Goal: Task Accomplishment & Management: Use online tool/utility

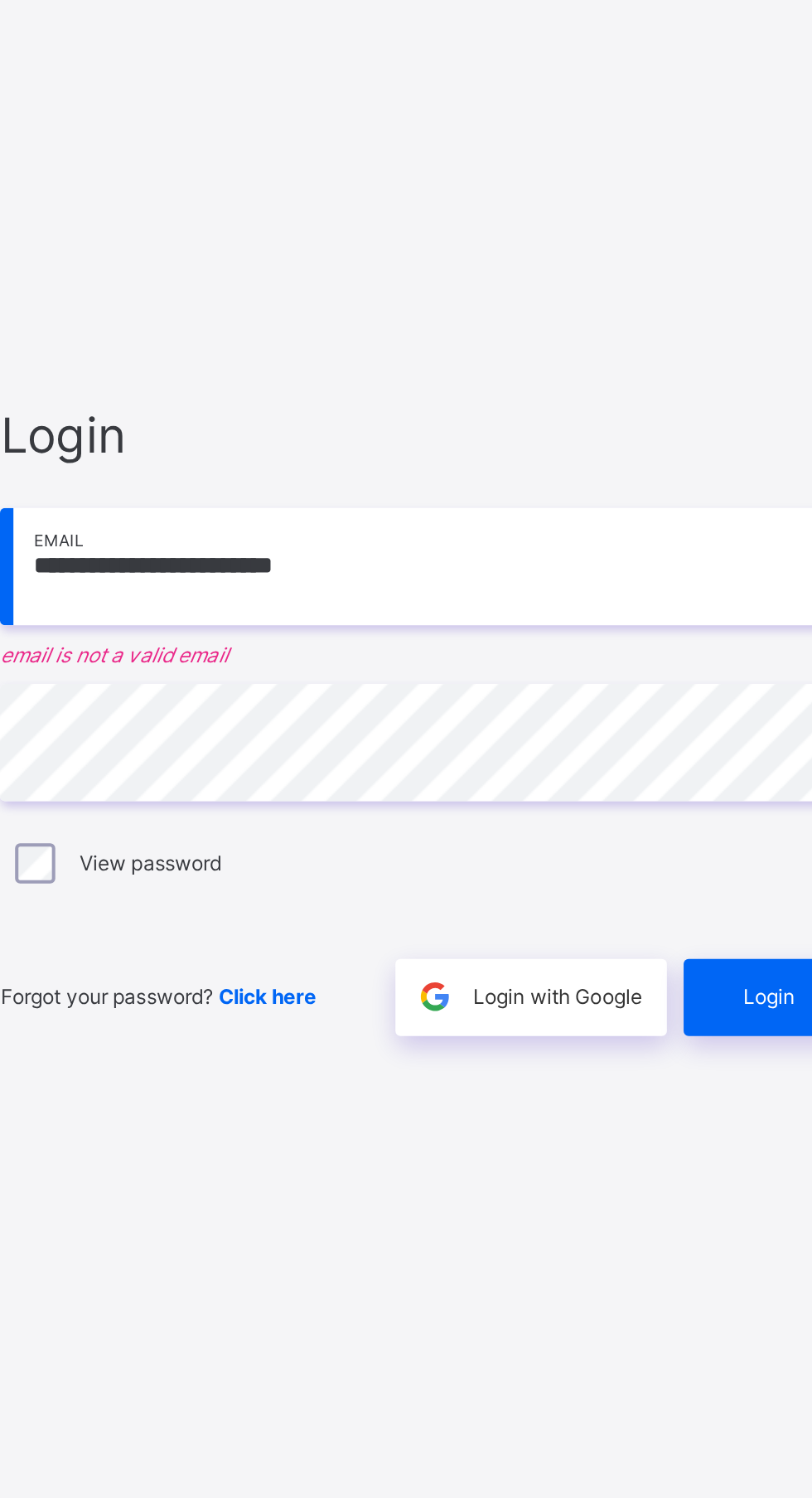
scroll to position [10, 0]
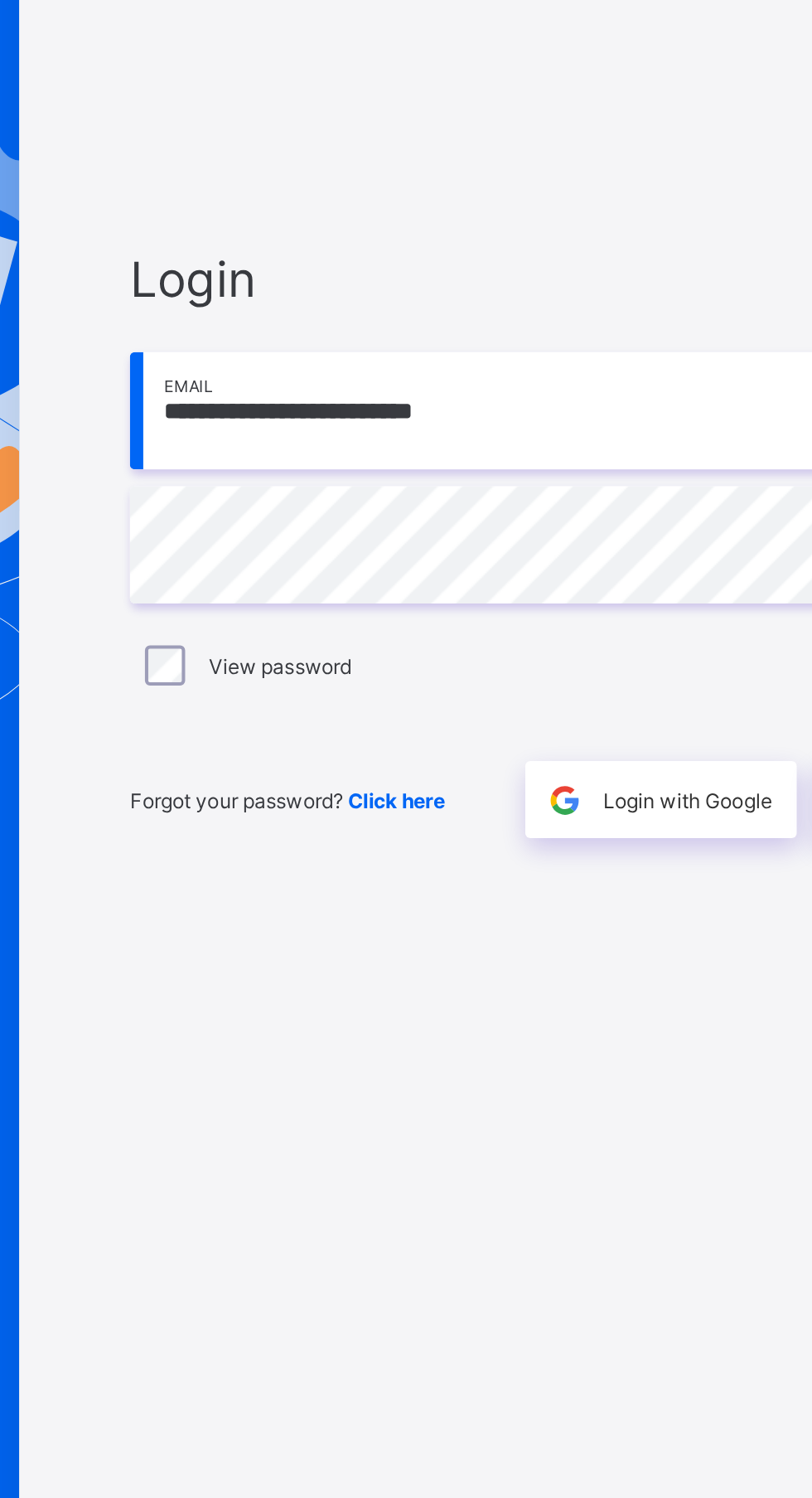
type input "**********"
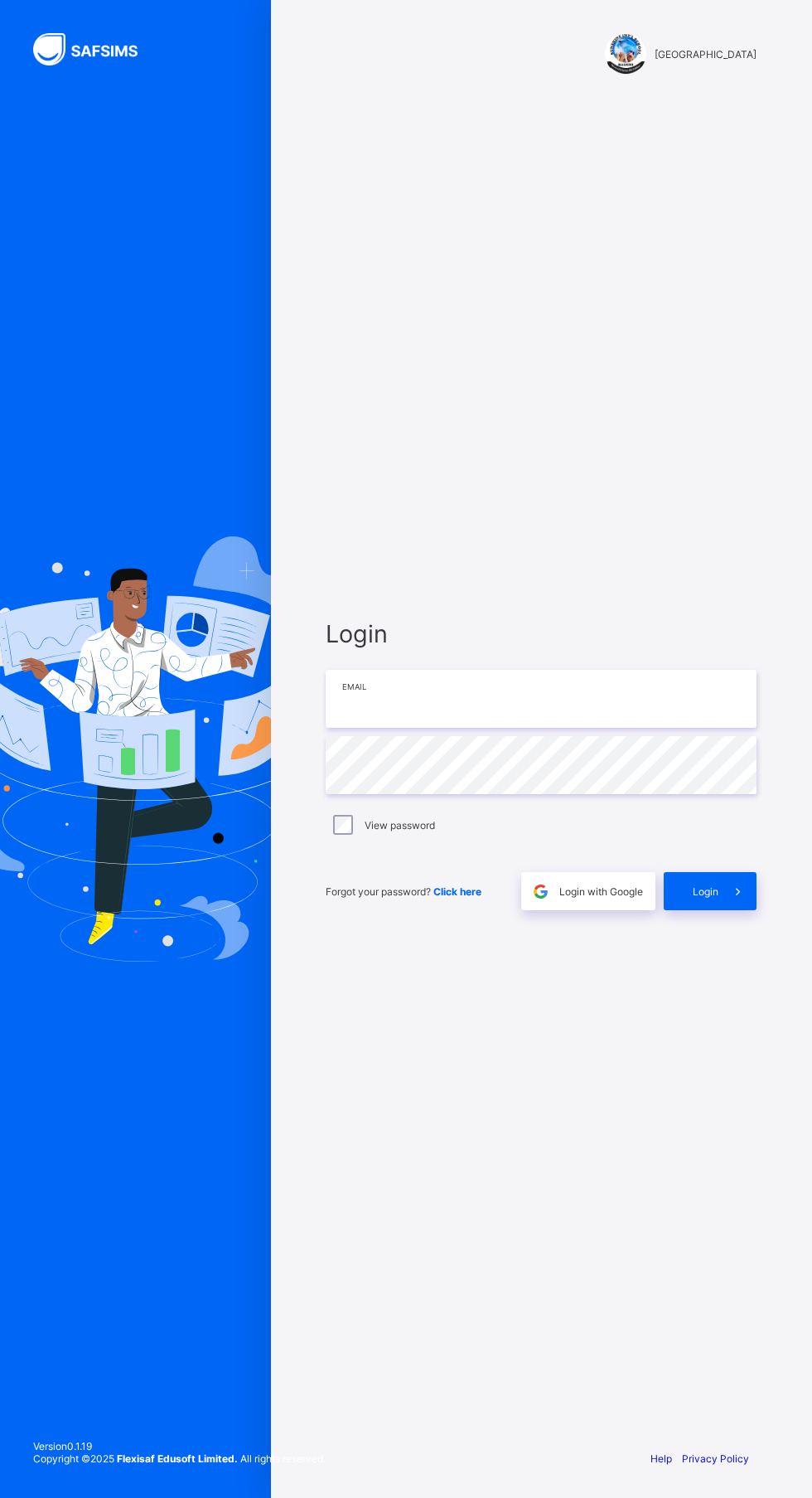
click at [562, 728] on input "email" at bounding box center [541, 699] width 431 height 58
click at [541, 728] on input "email" at bounding box center [541, 699] width 431 height 58
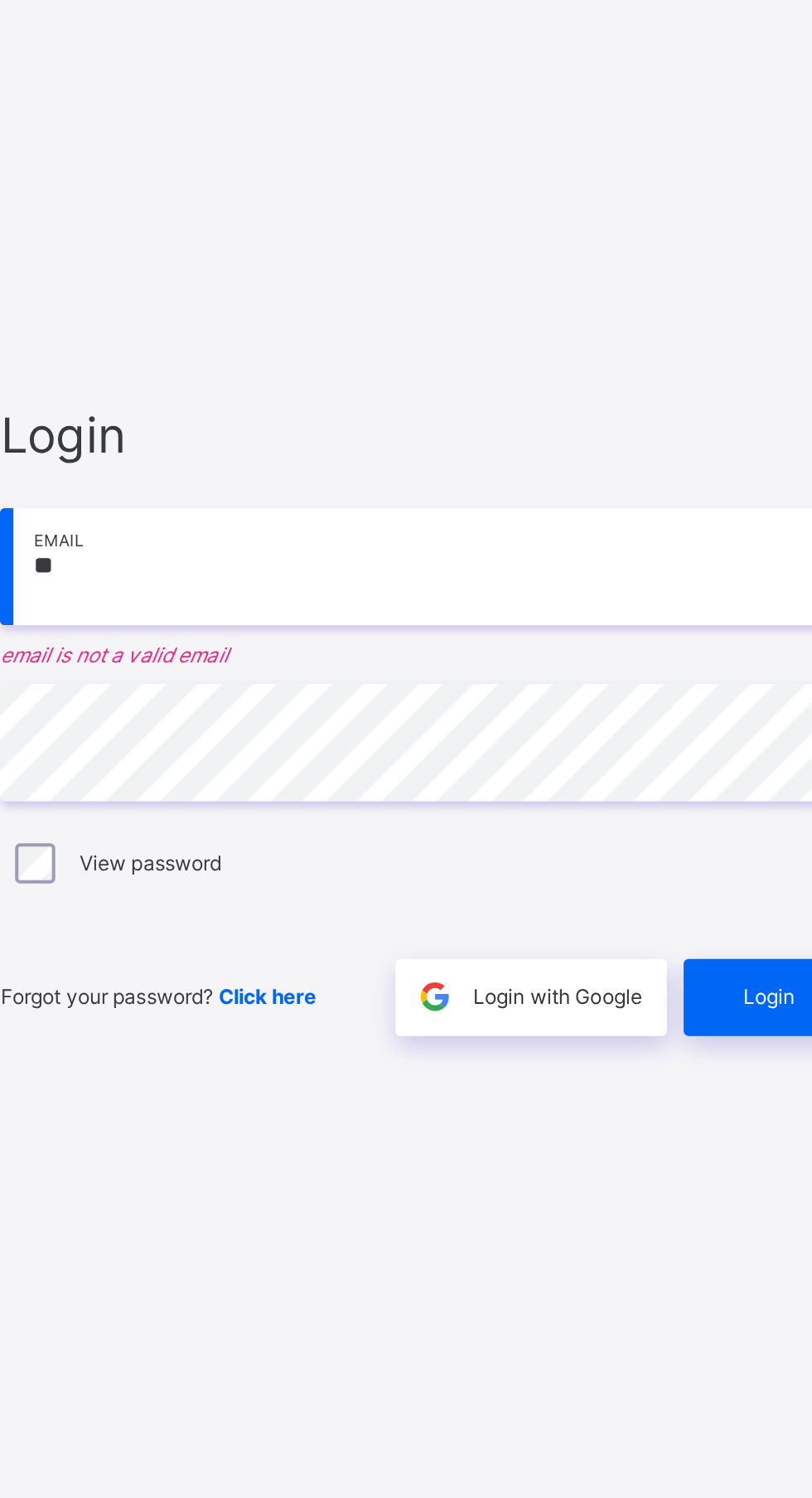
type input "**********"
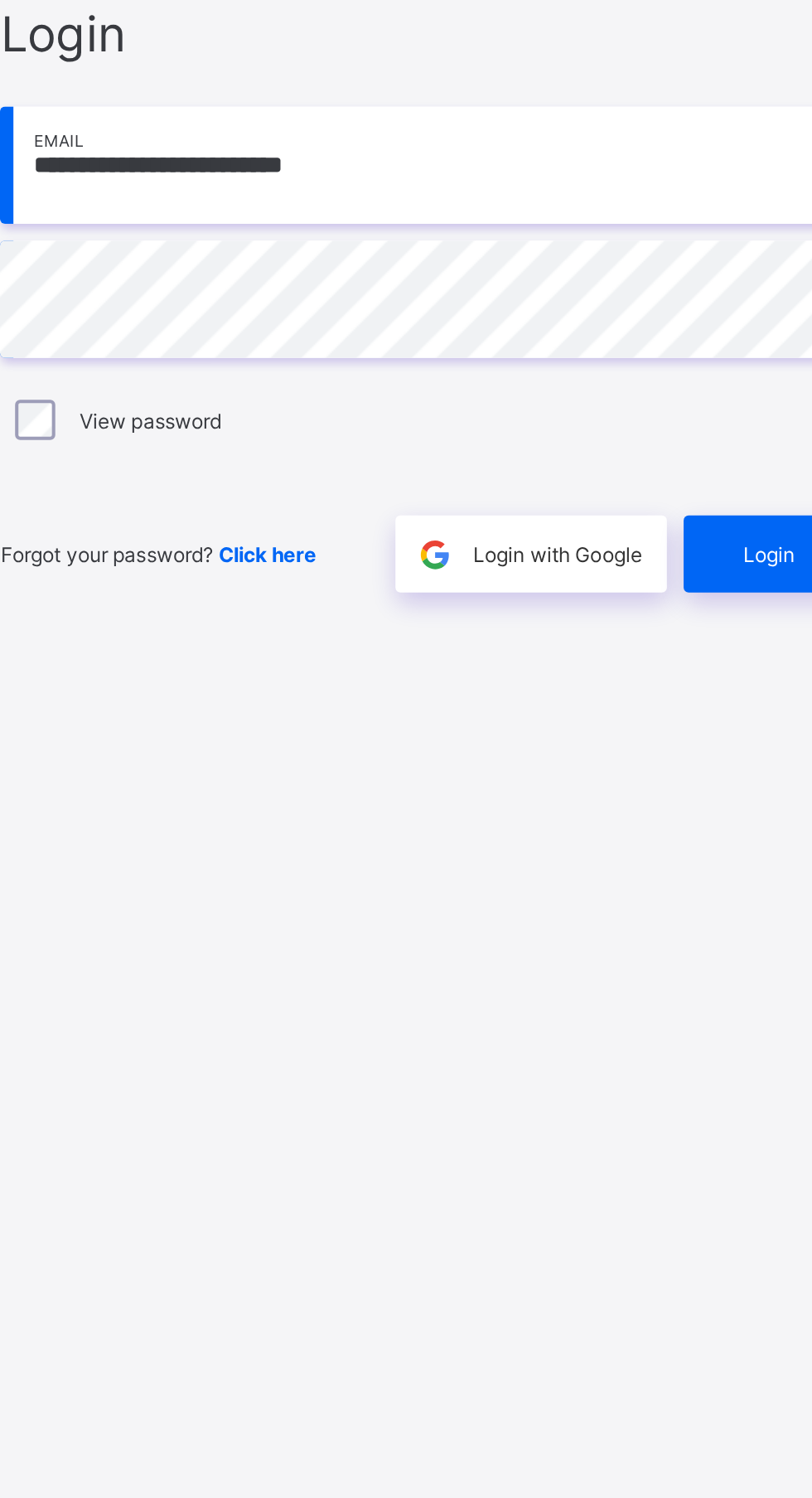
click at [700, 910] on div "Login" at bounding box center [711, 891] width 93 height 38
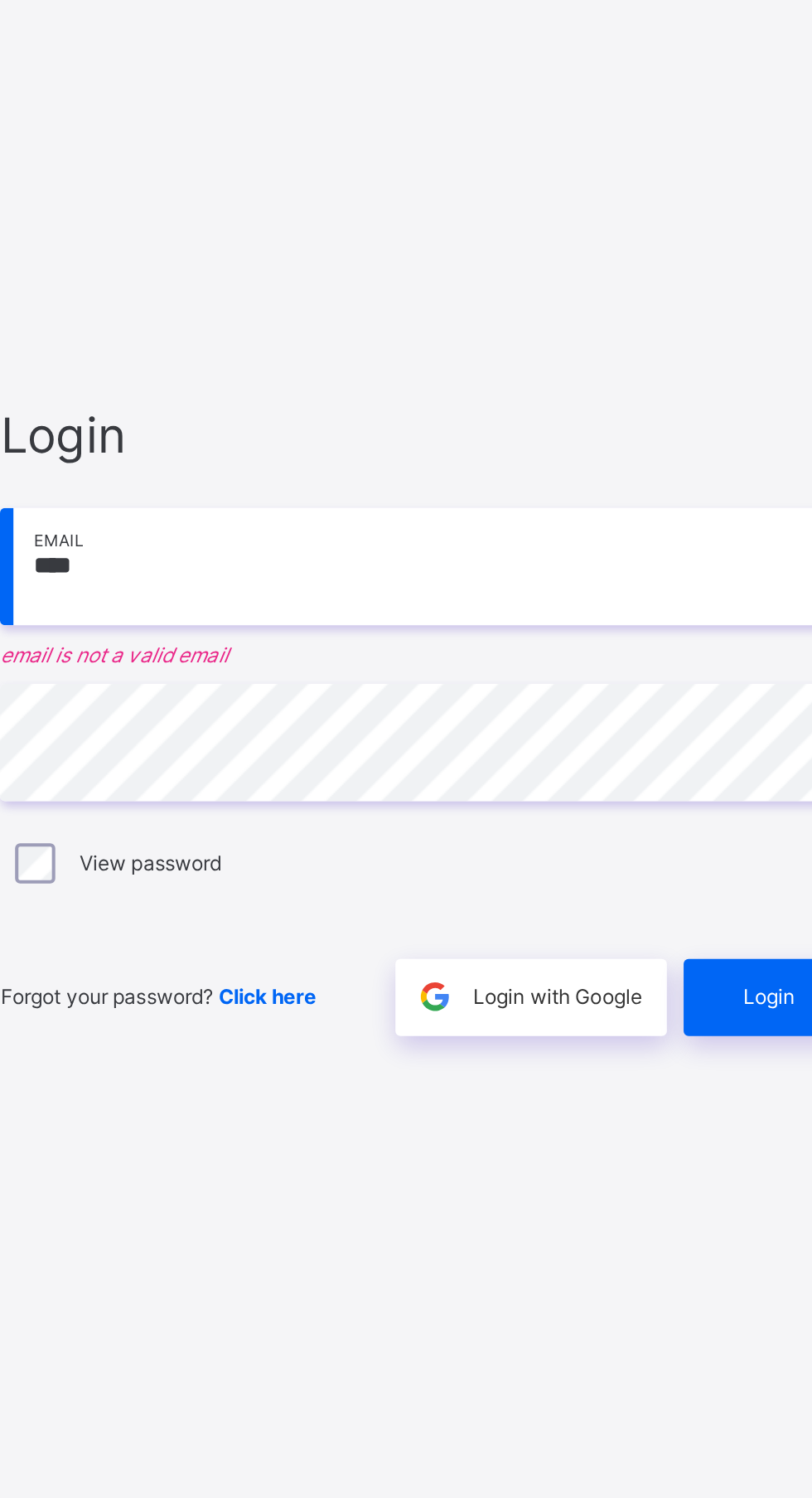
type input "**********"
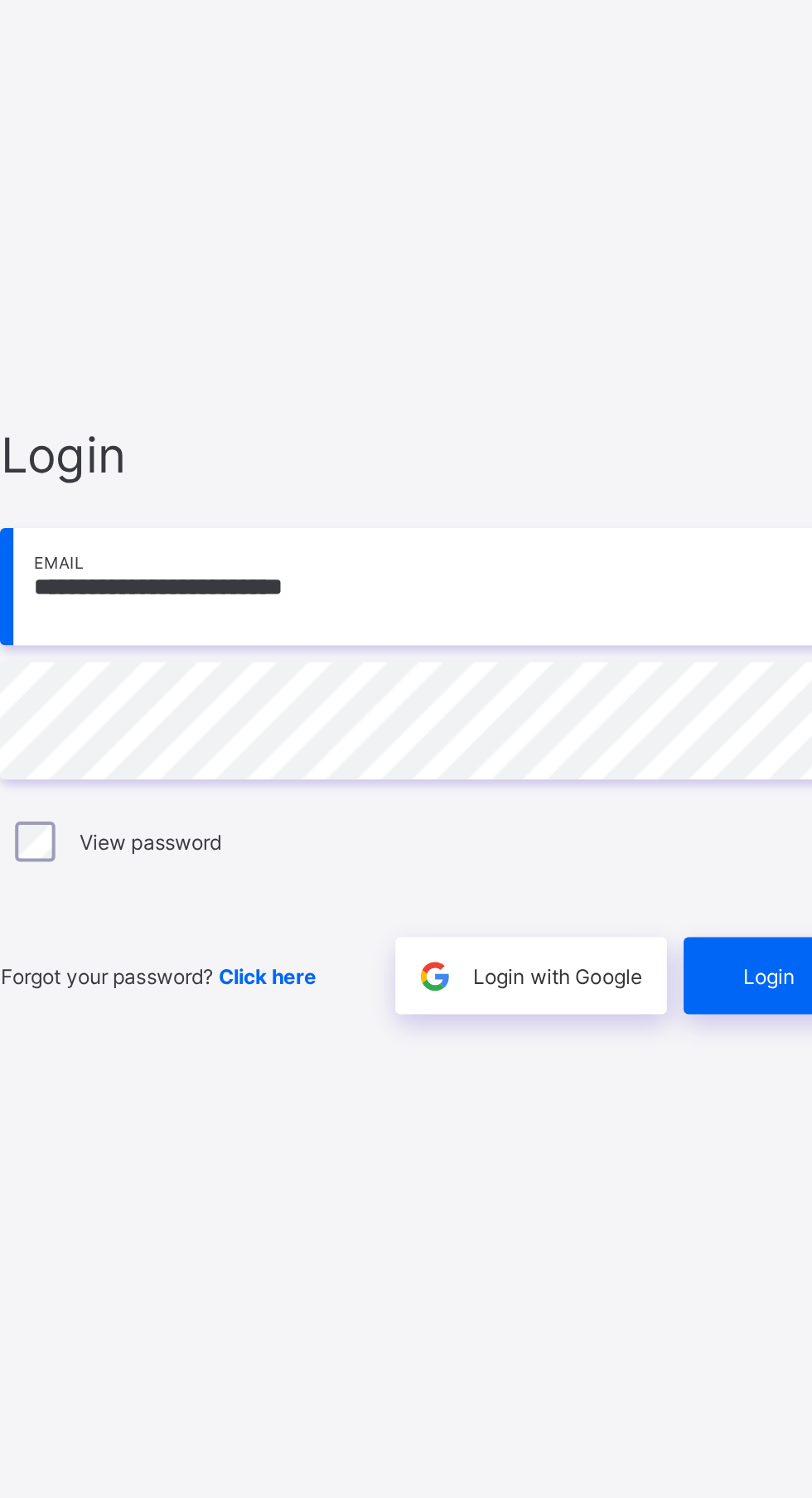
scroll to position [10, 0]
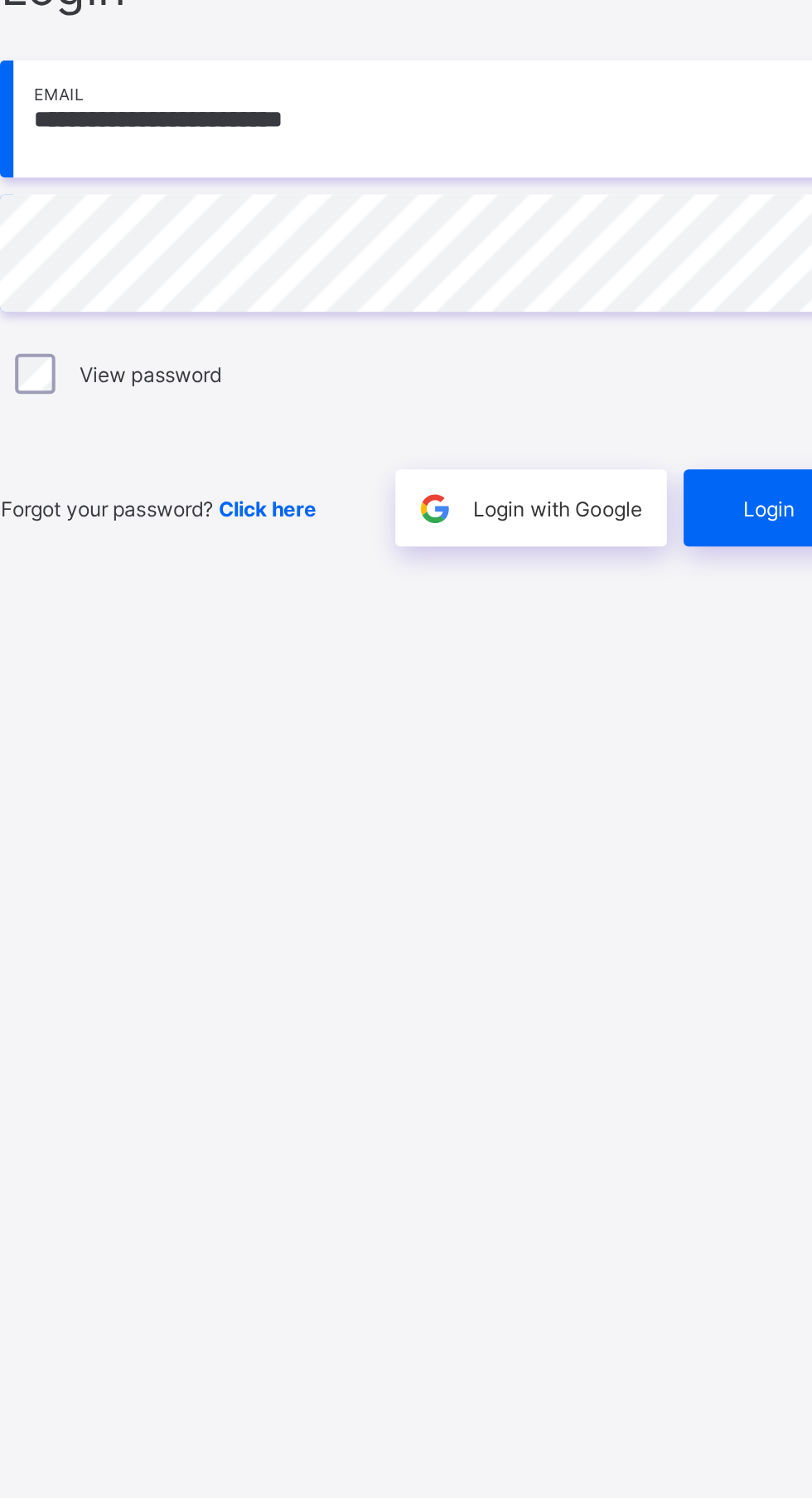
click at [698, 910] on div "Login" at bounding box center [711, 891] width 93 height 38
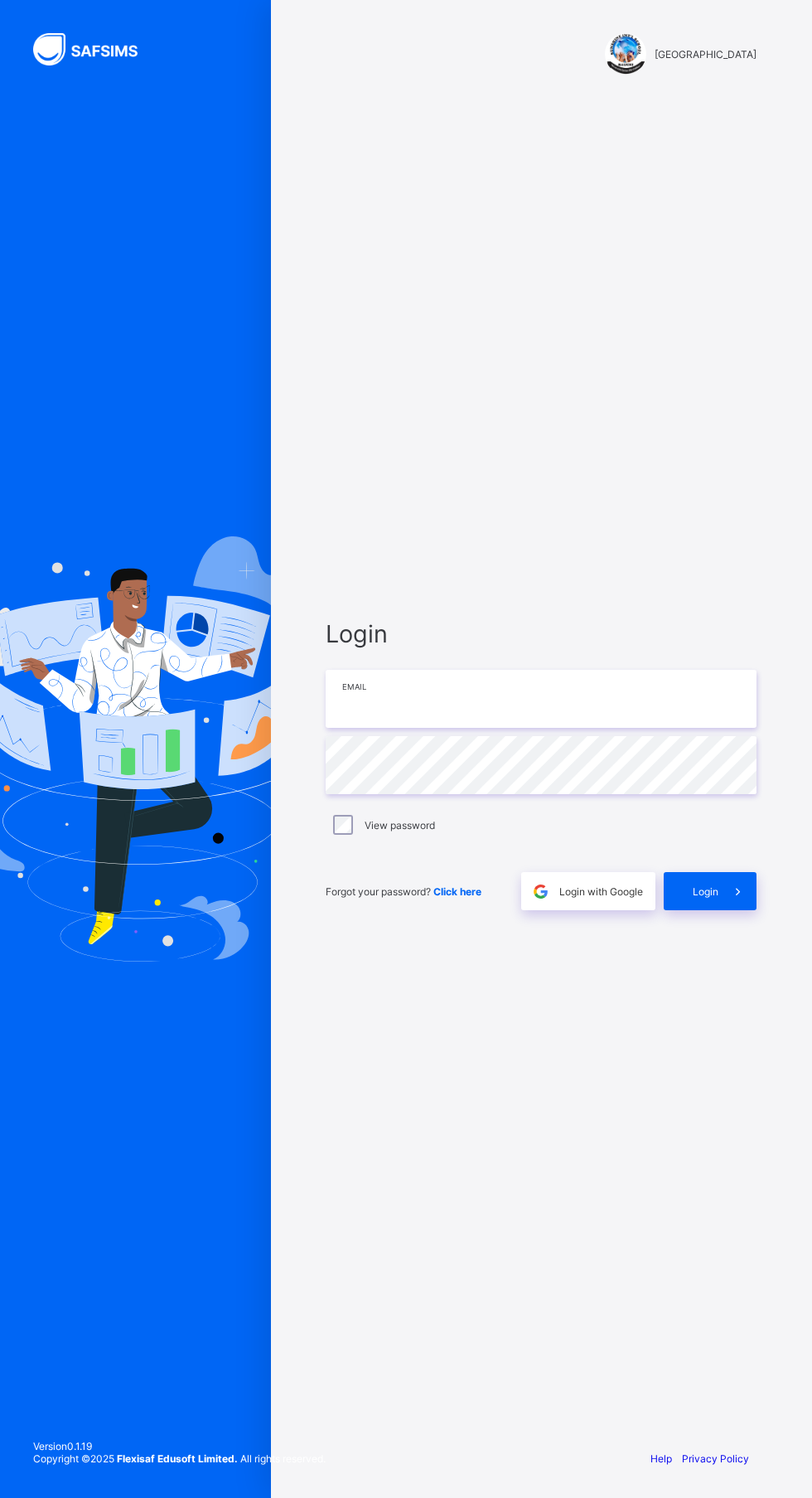
click at [553, 728] on input "email" at bounding box center [541, 699] width 431 height 58
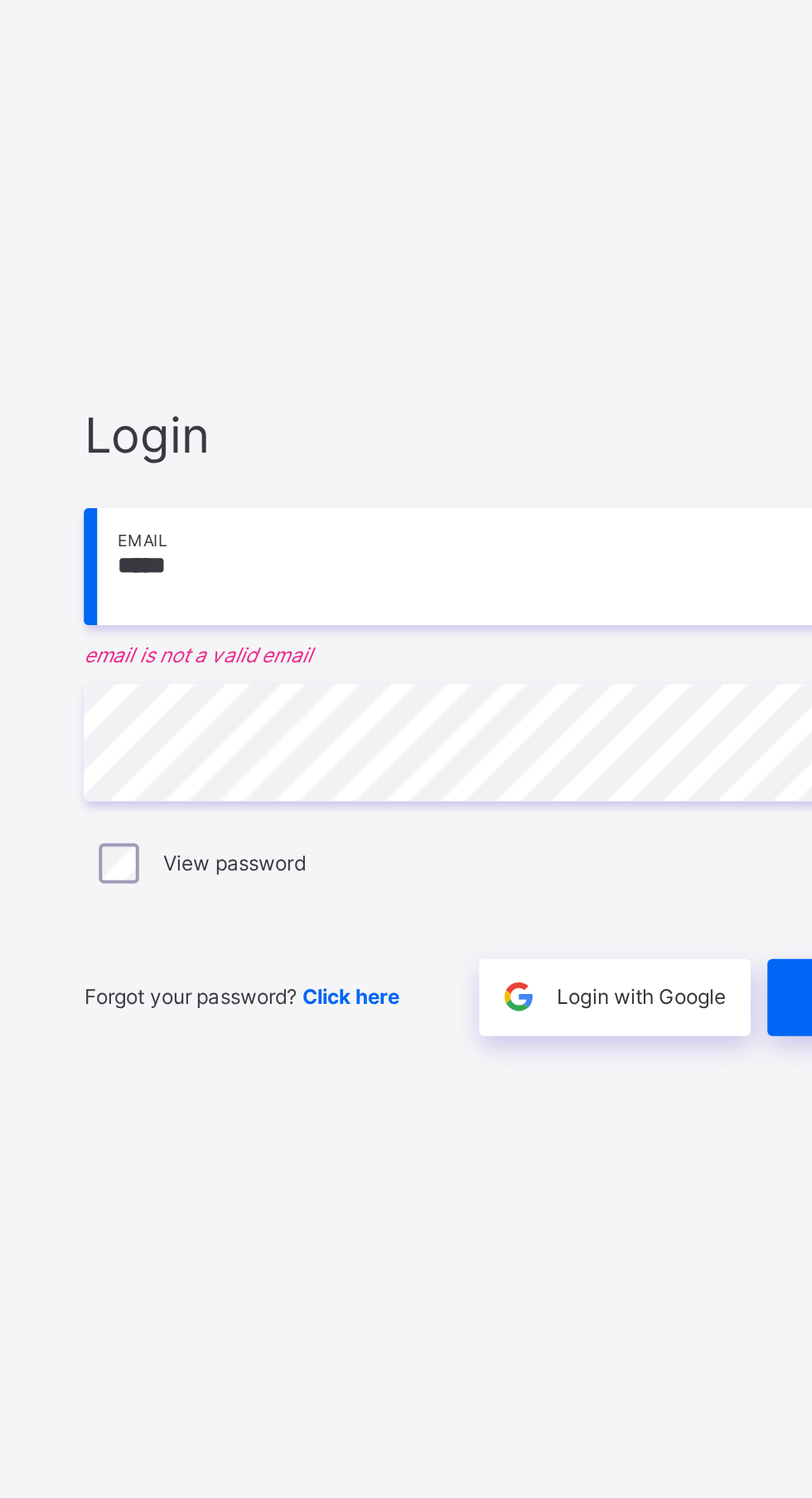
click at [543, 718] on input "*****" at bounding box center [541, 689] width 431 height 58
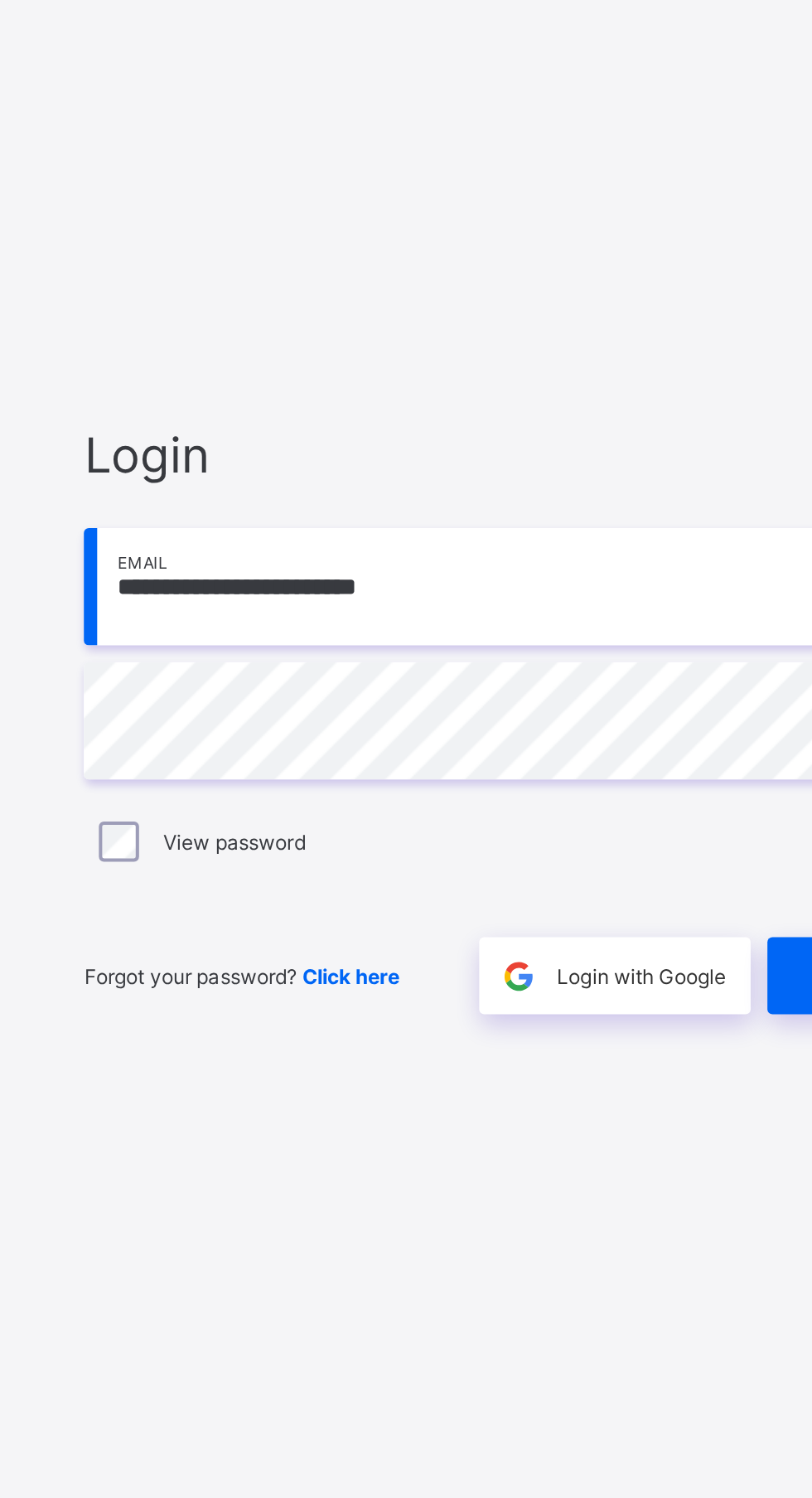
scroll to position [10, 0]
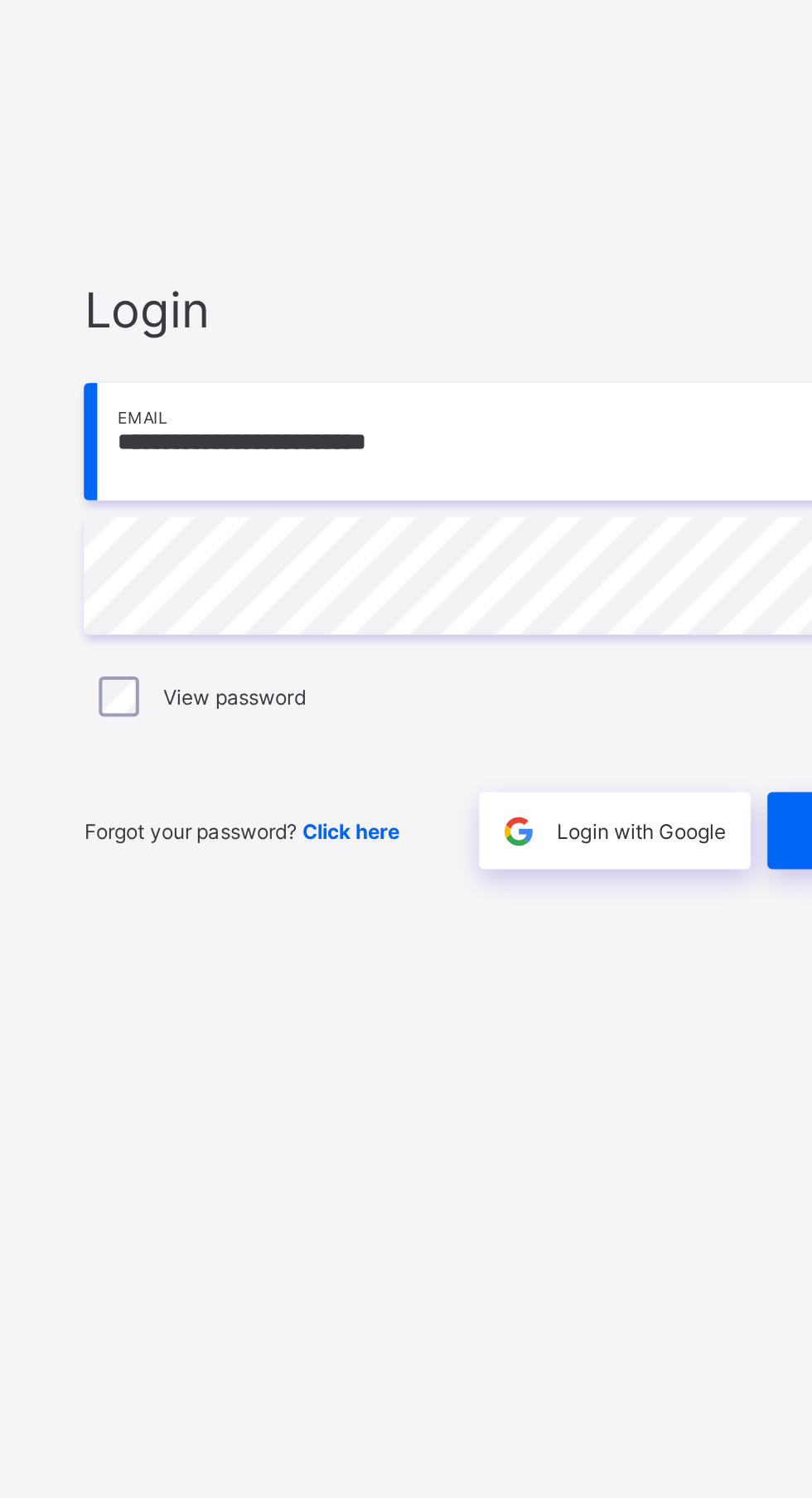
type input "**********"
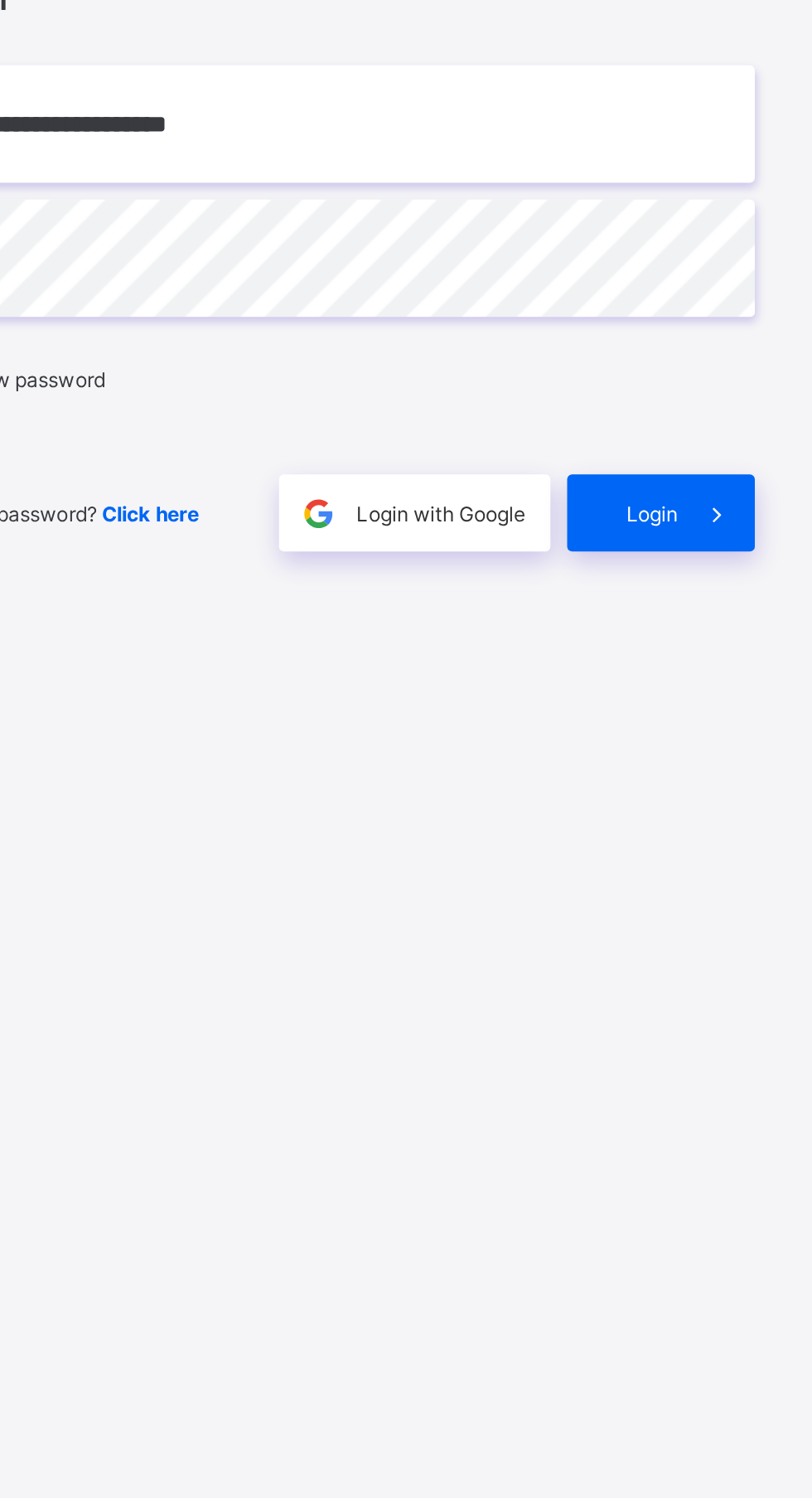
click at [725, 910] on span at bounding box center [738, 891] width 38 height 38
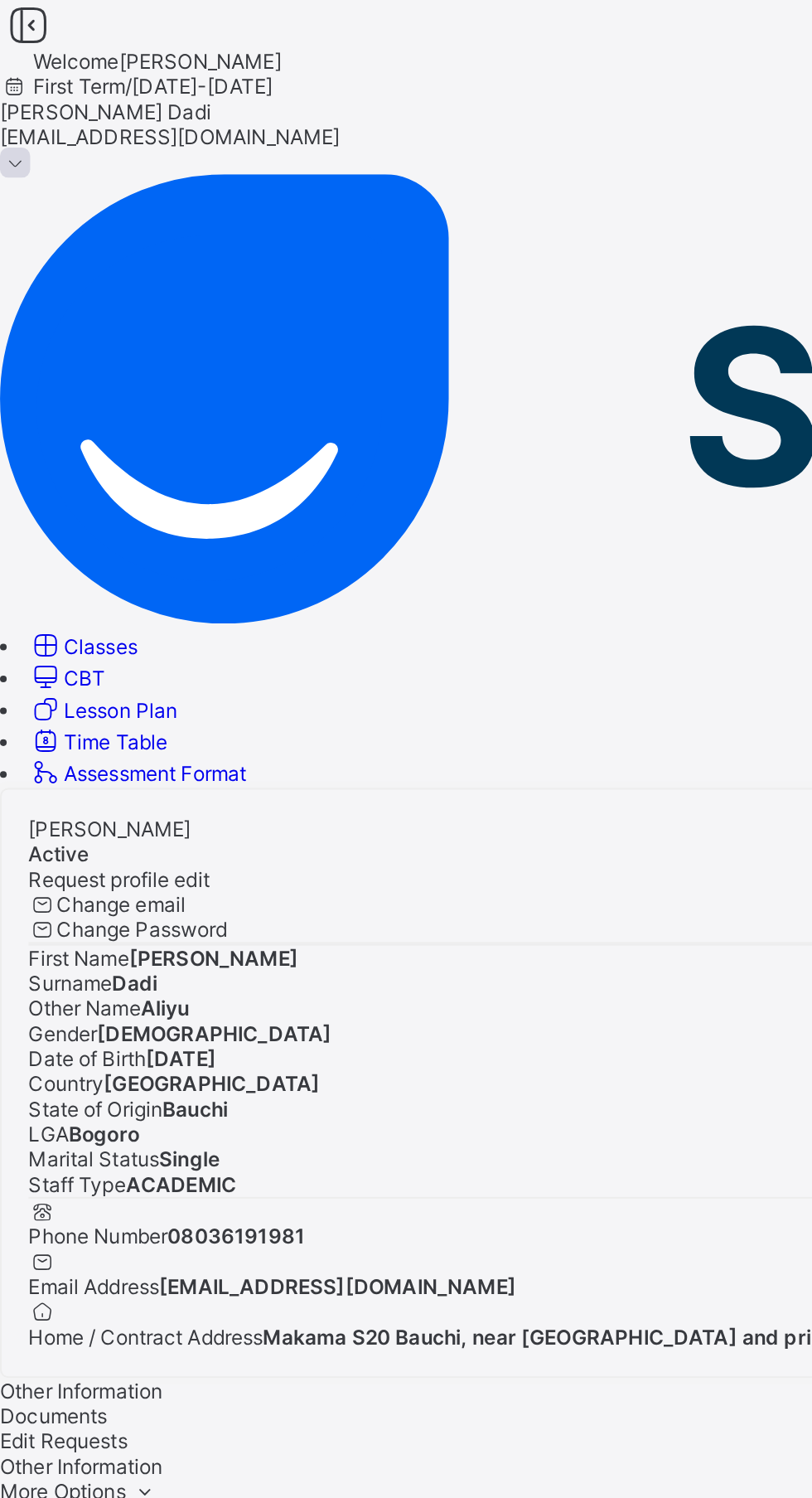
click at [28, 24] on icon at bounding box center [14, 12] width 28 height 24
click at [68, 313] on span "Classes" at bounding box center [50, 319] width 37 height 12
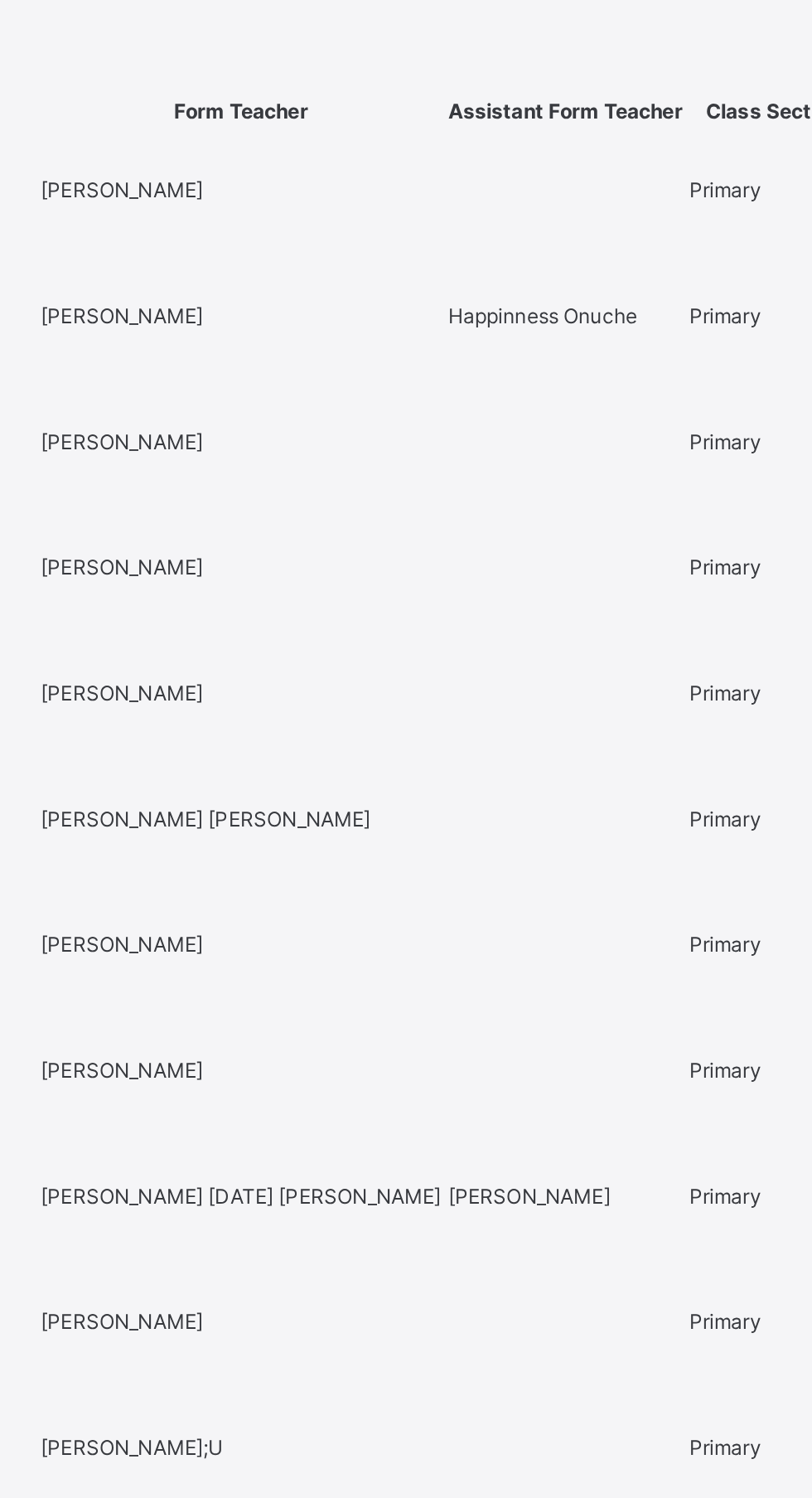
click at [88, 1347] on span "PRY 4 A" at bounding box center [67, 1353] width 41 height 12
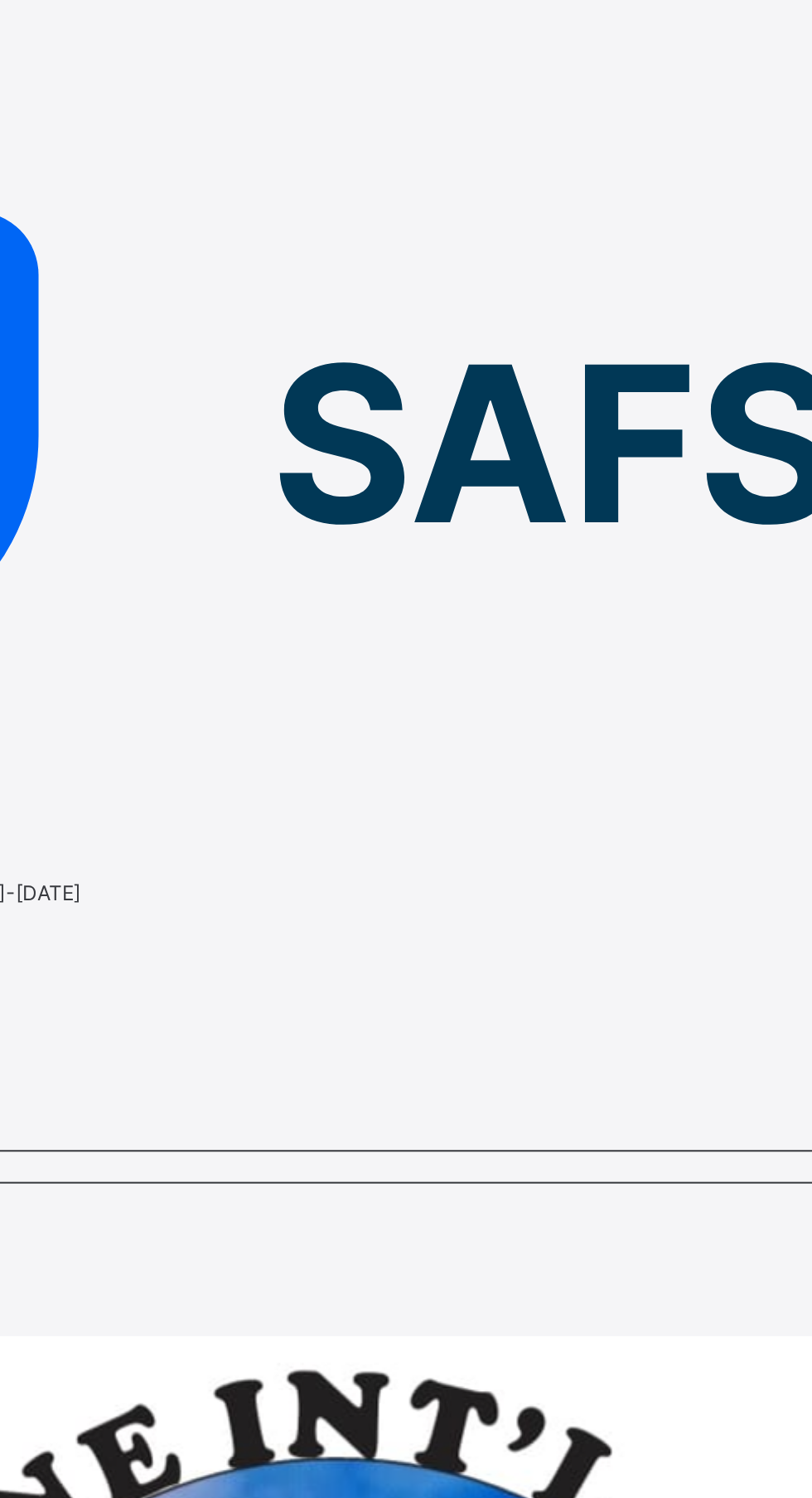
click at [348, 464] on div "Subjects" at bounding box center [406, 472] width 812 height 15
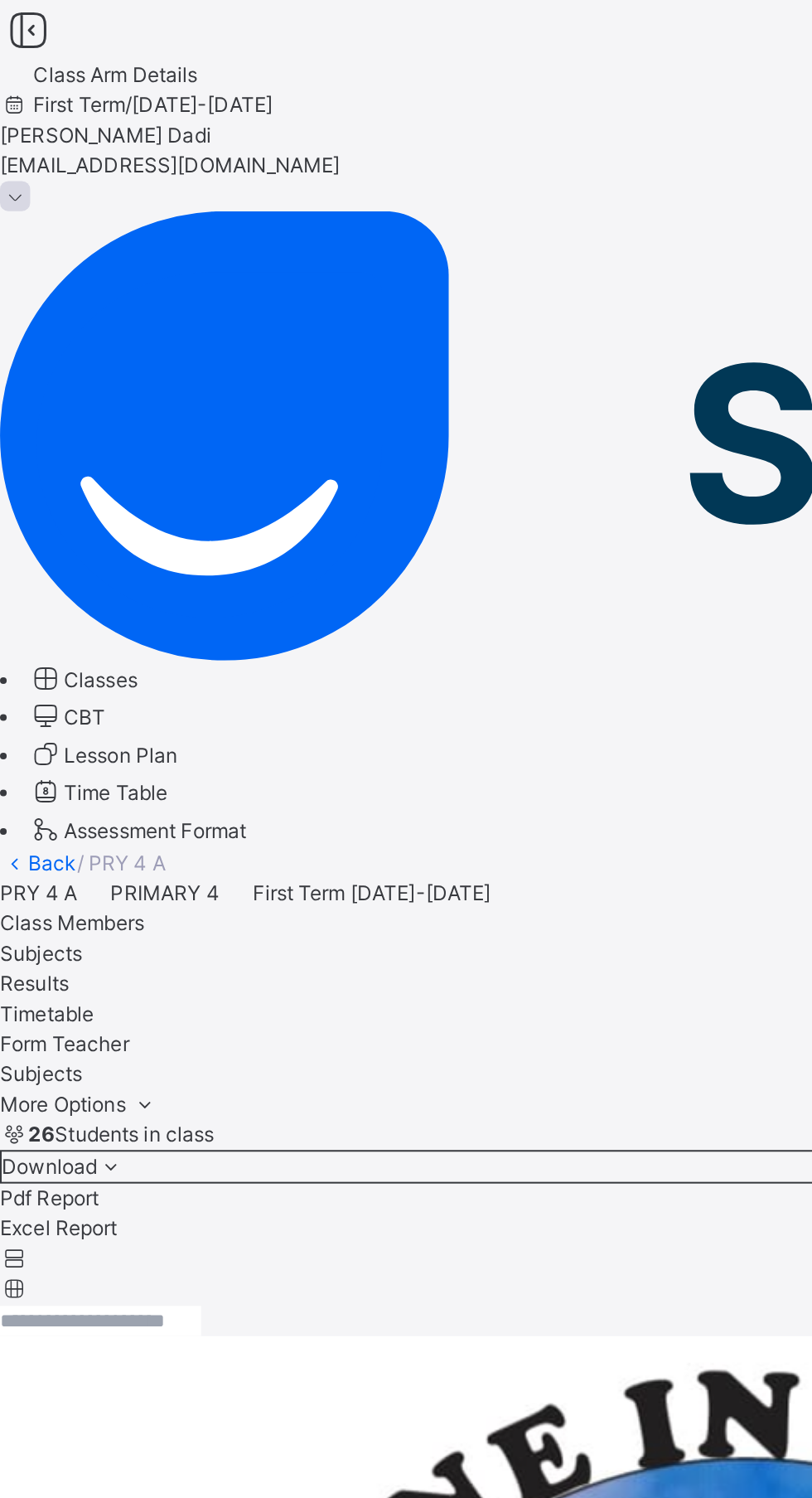
click at [68, 330] on span "Classes" at bounding box center [50, 335] width 37 height 12
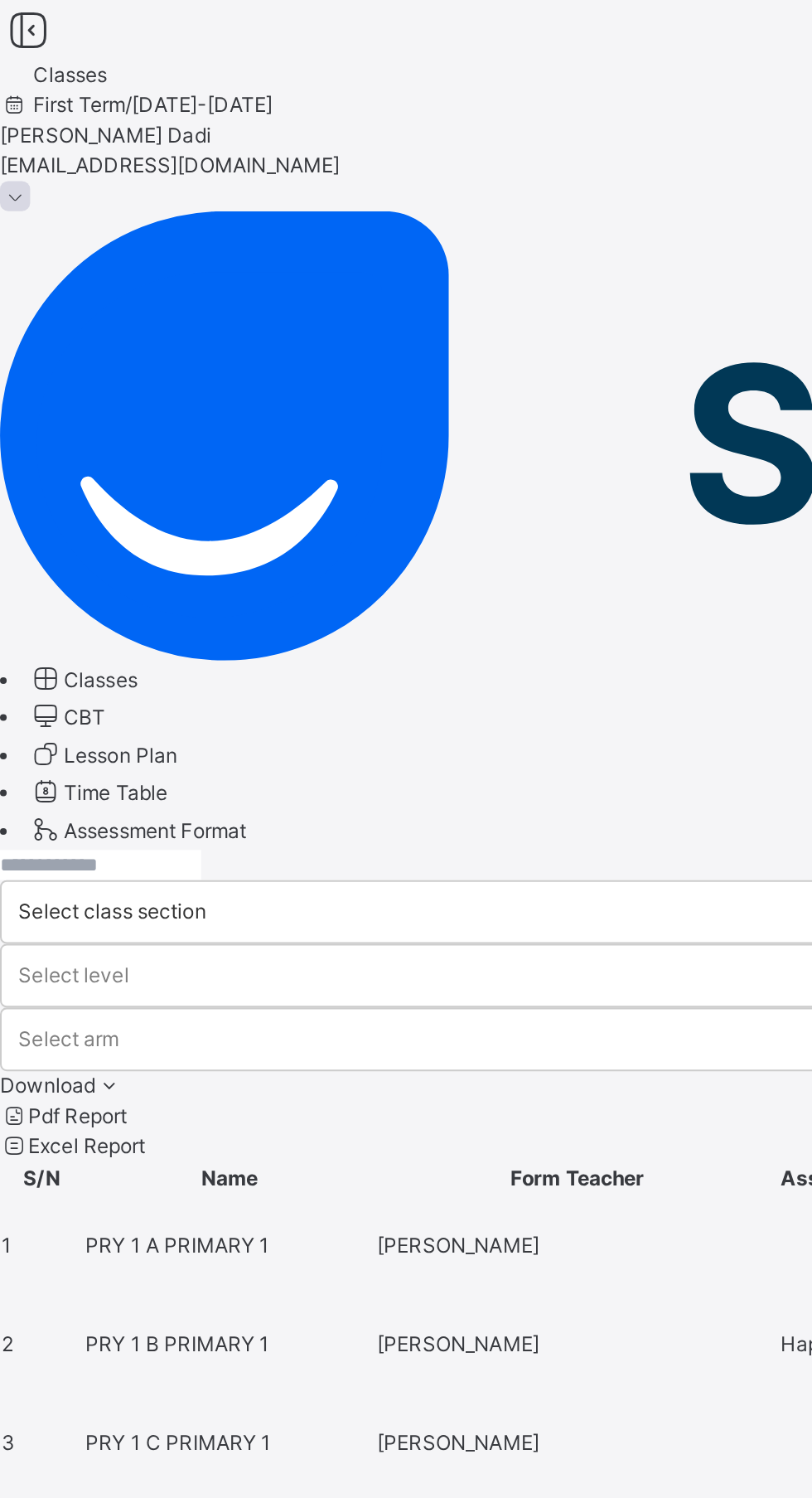
click at [730, 60] on div "Salim Dadi salimaliyudadi1@gmail.com" at bounding box center [406, 82] width 812 height 45
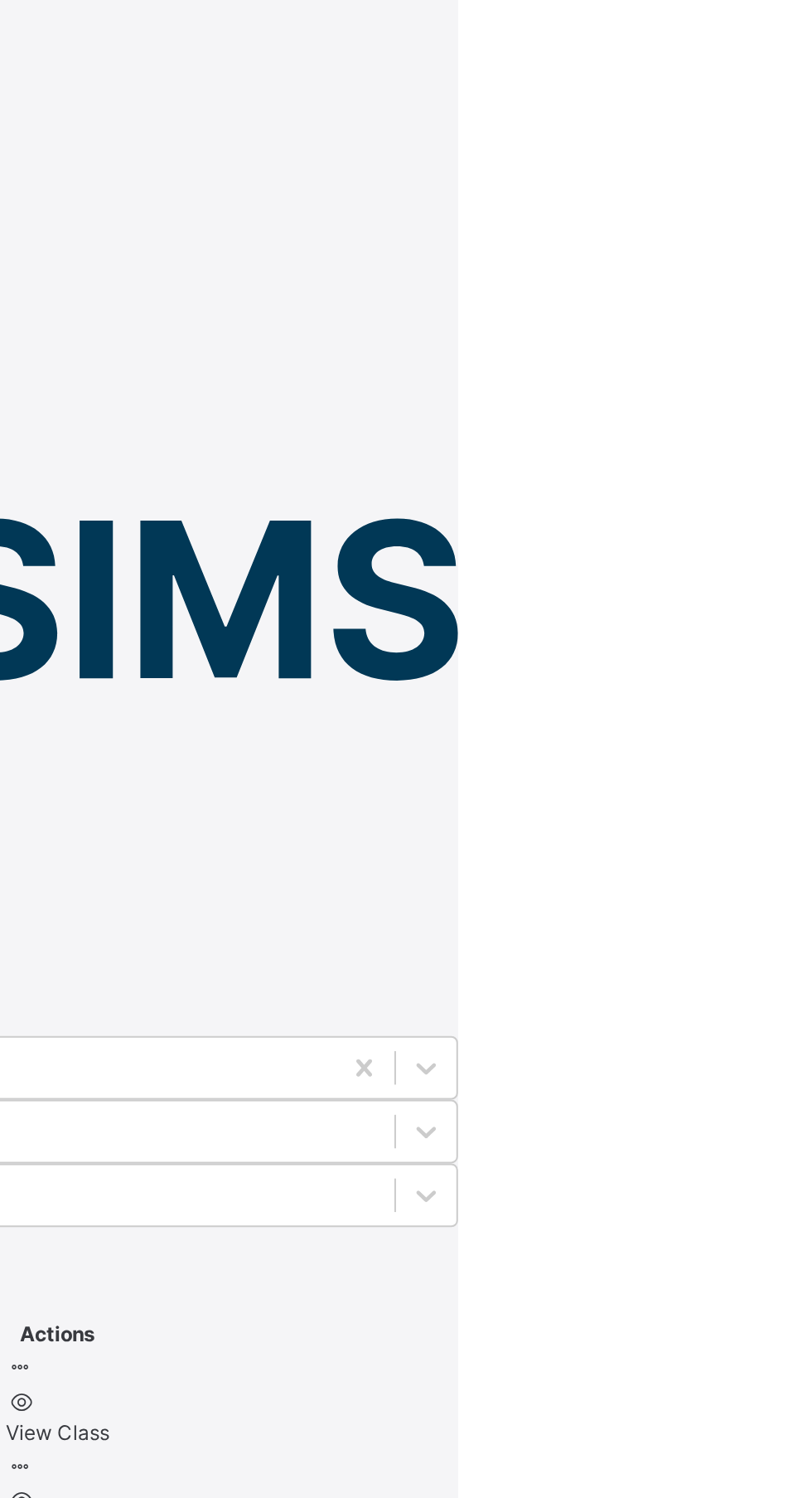
click at [57, 177] on span "Logout" at bounding box center [28, 174] width 57 height 17
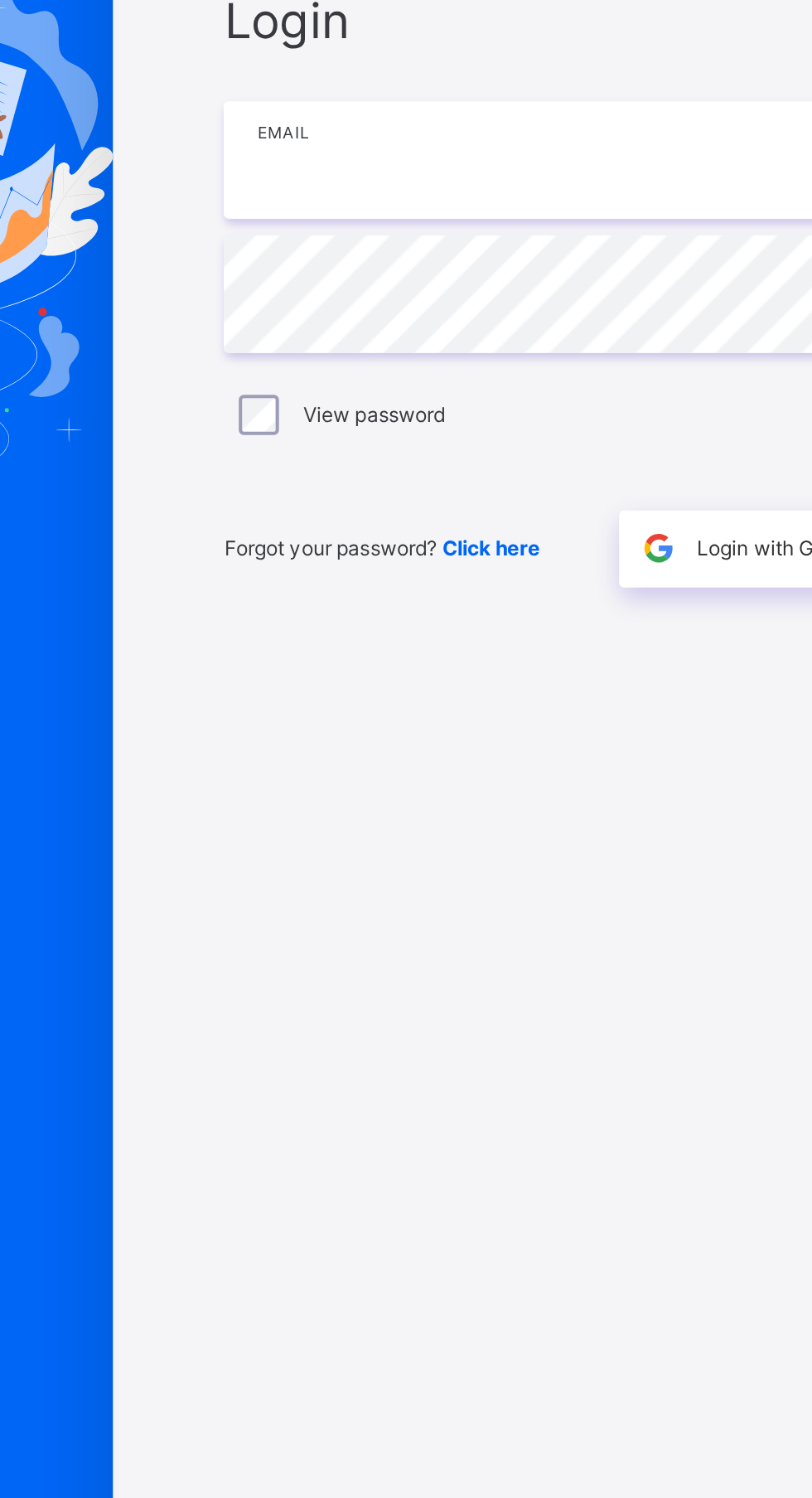
click at [440, 732] on input "email" at bounding box center [541, 702] width 431 height 58
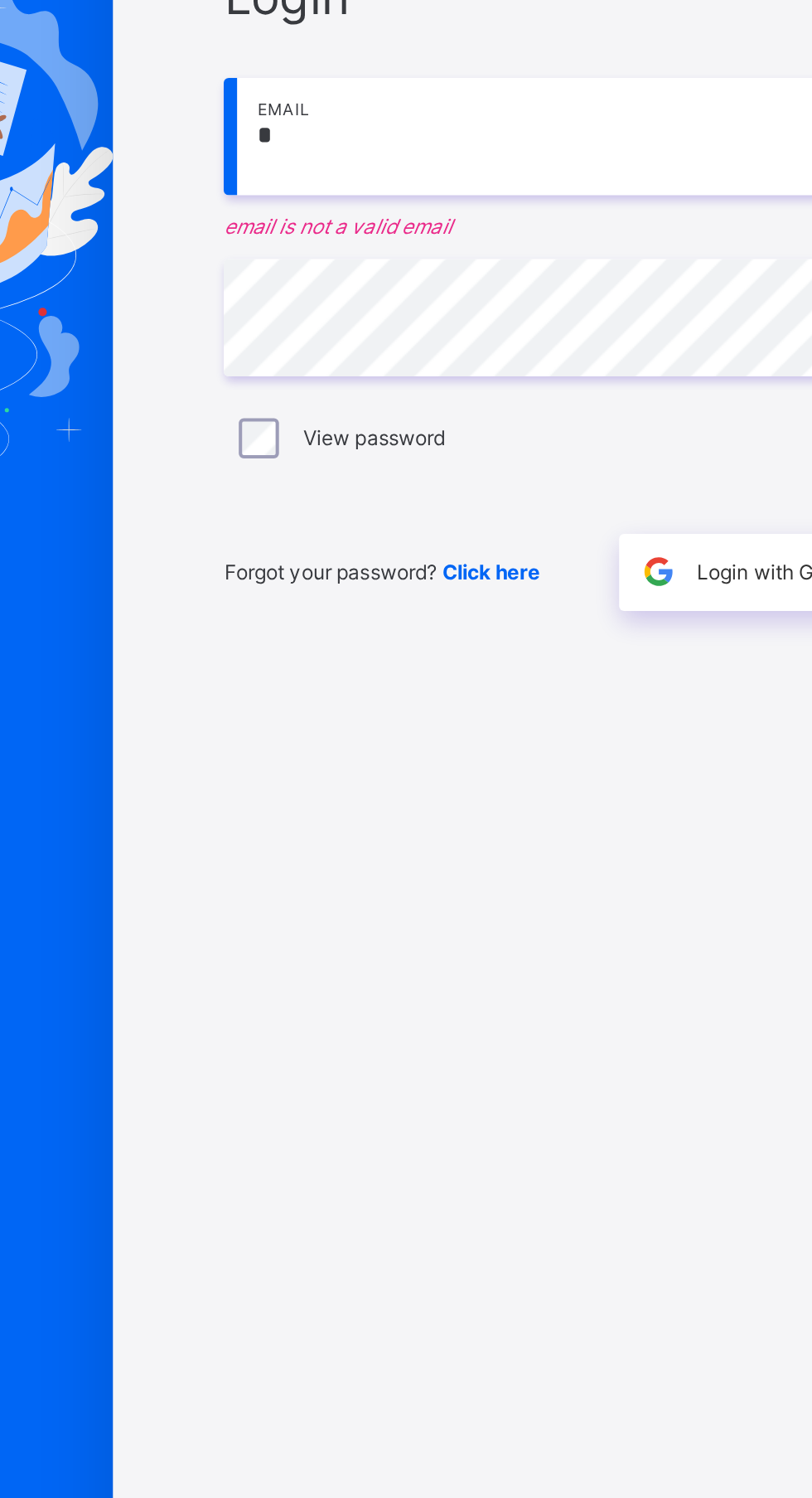
type input "**********"
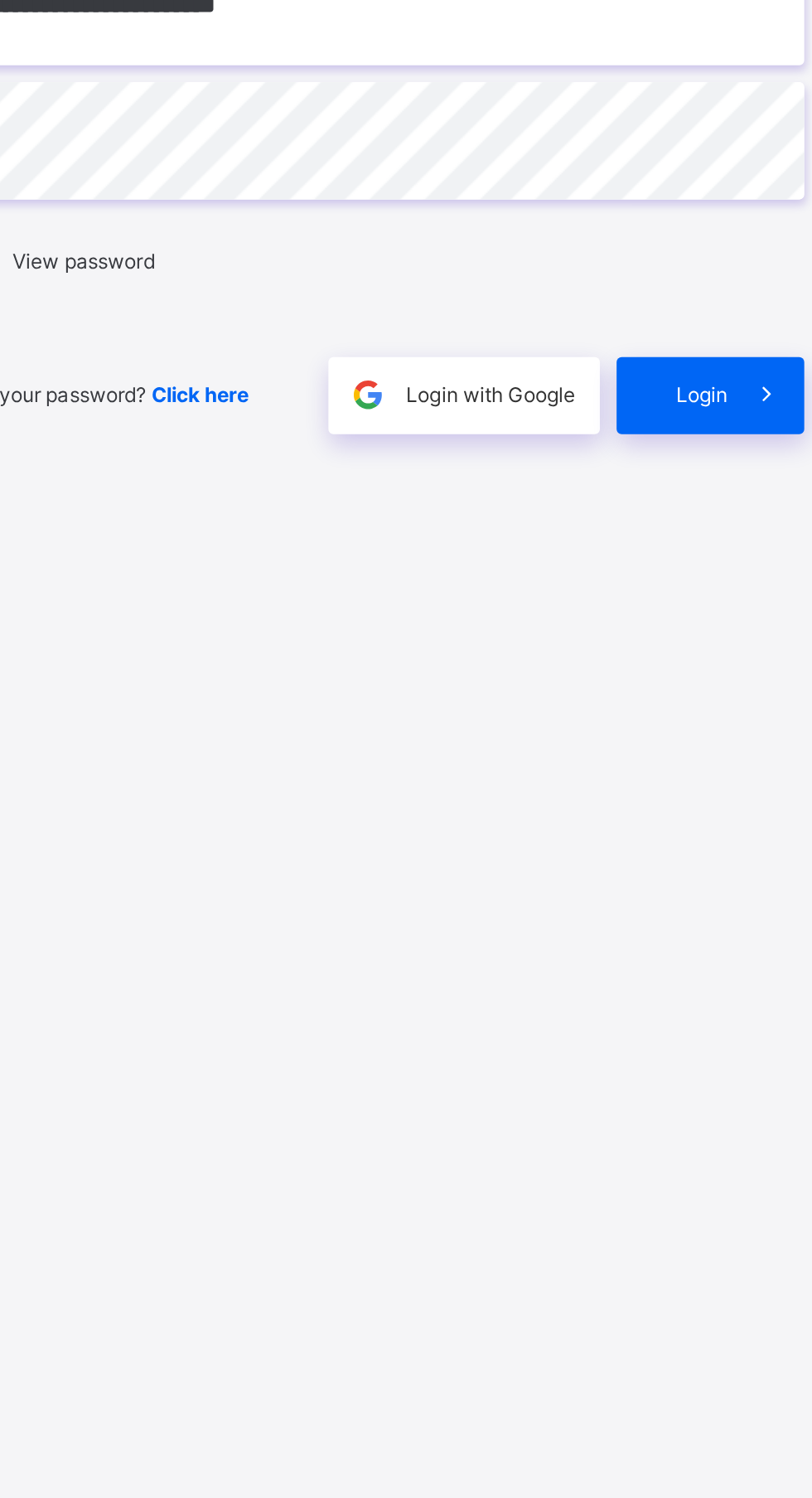
click at [714, 902] on span "Login" at bounding box center [706, 894] width 26 height 15
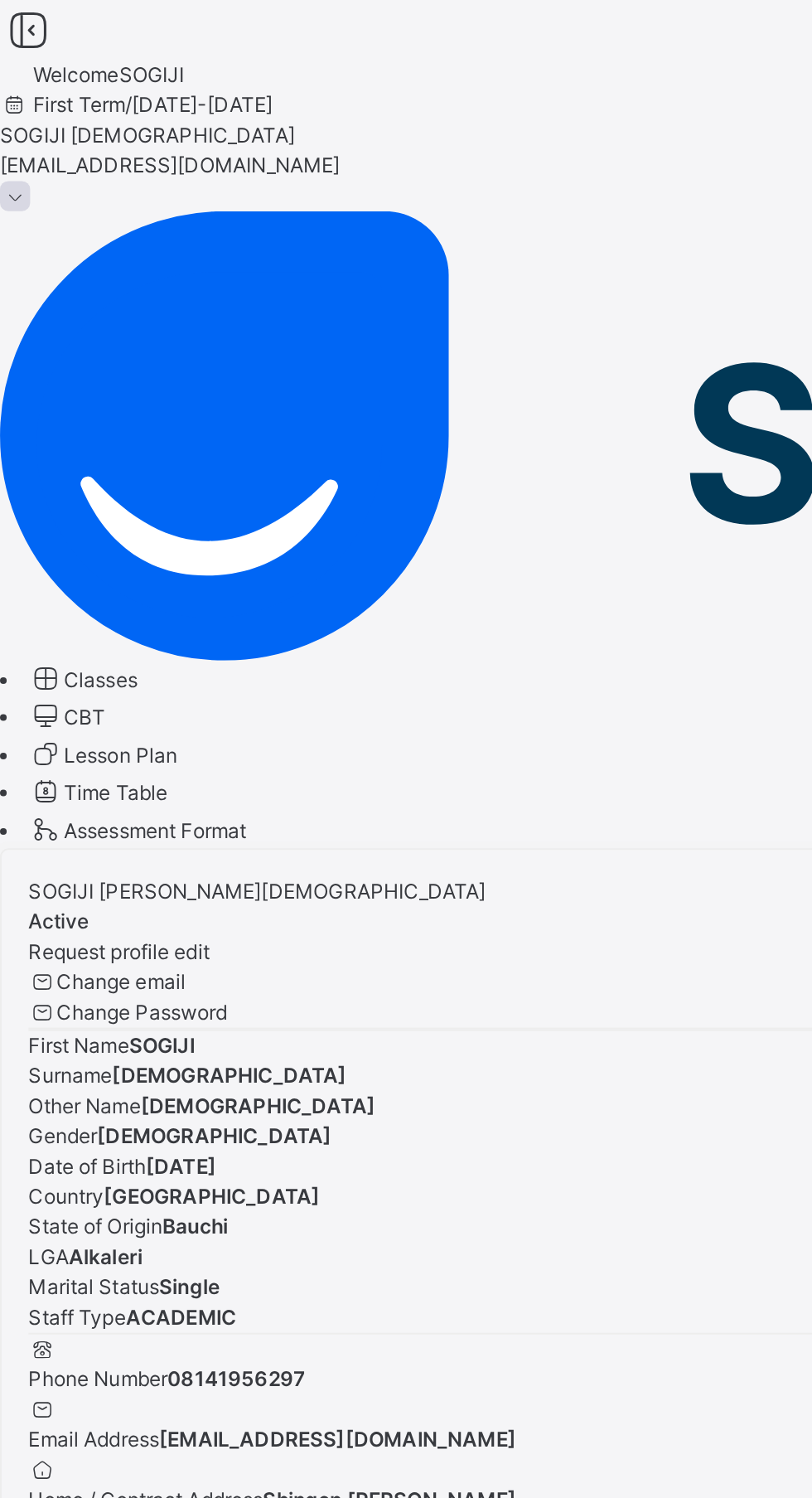
click at [68, 330] on span "Classes" at bounding box center [50, 335] width 37 height 12
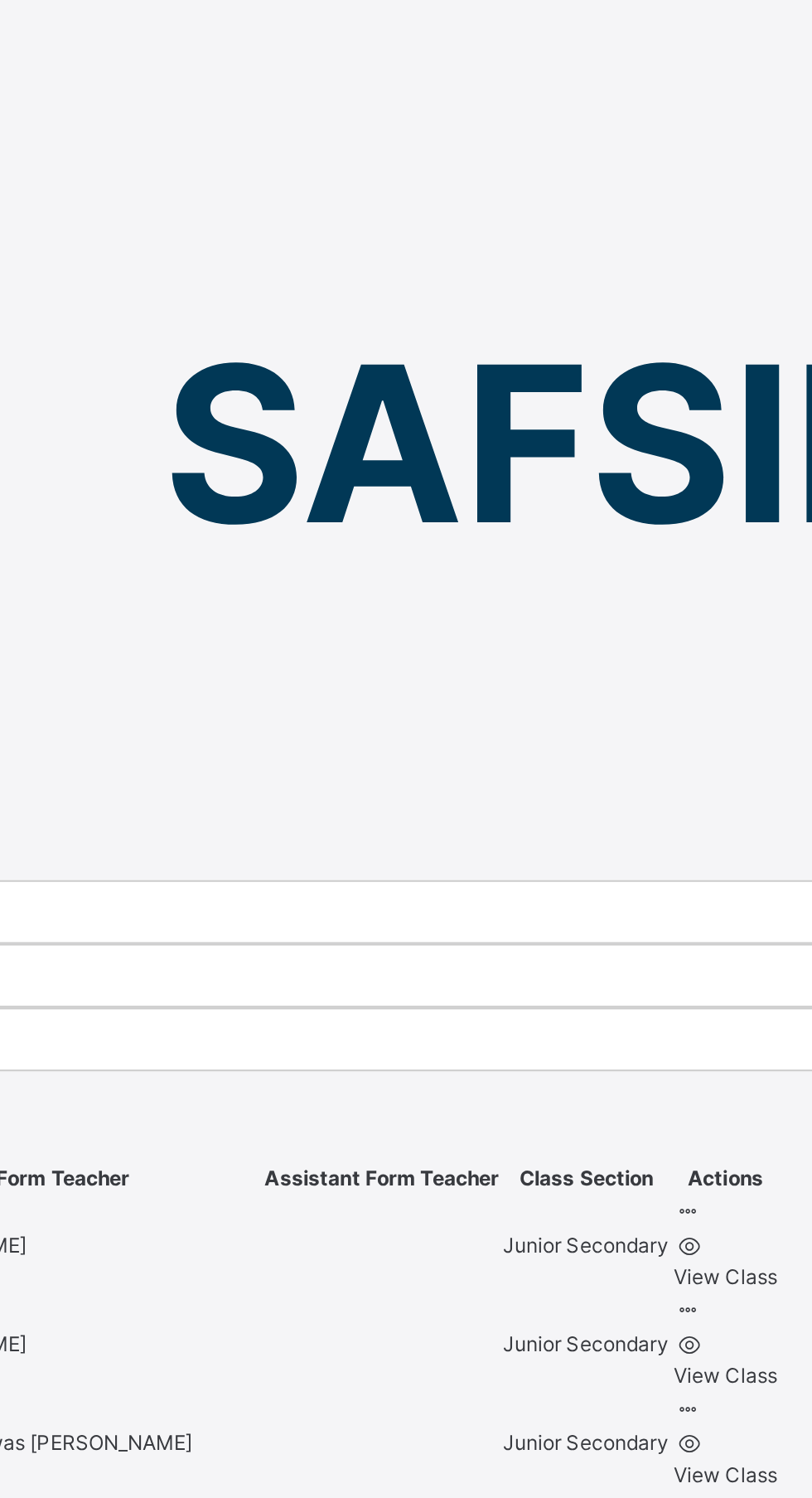
click at [71, 609] on span "JS1 A" at bounding box center [56, 615] width 29 height 12
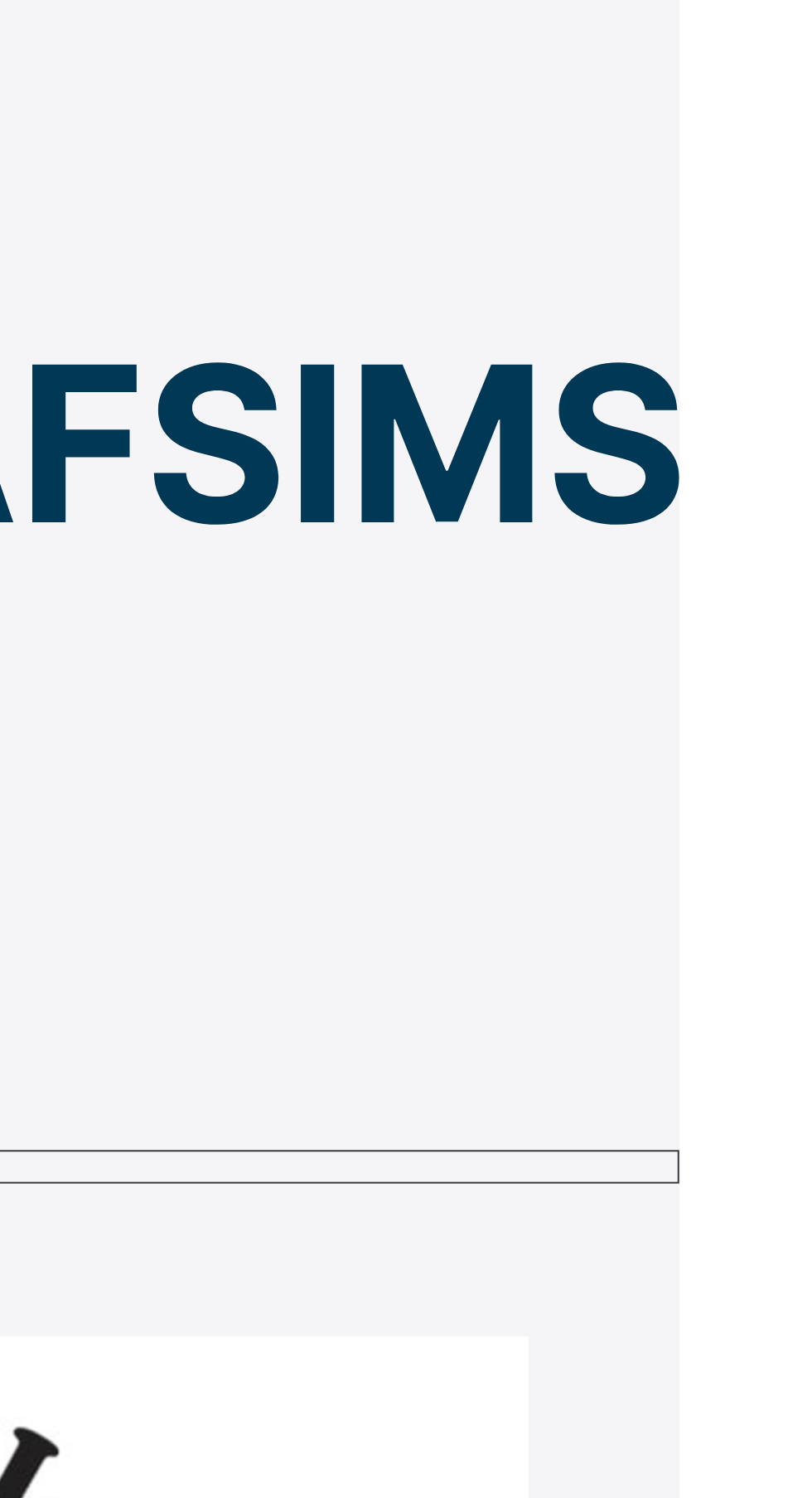
click at [68, 330] on link "Classes" at bounding box center [41, 335] width 54 height 12
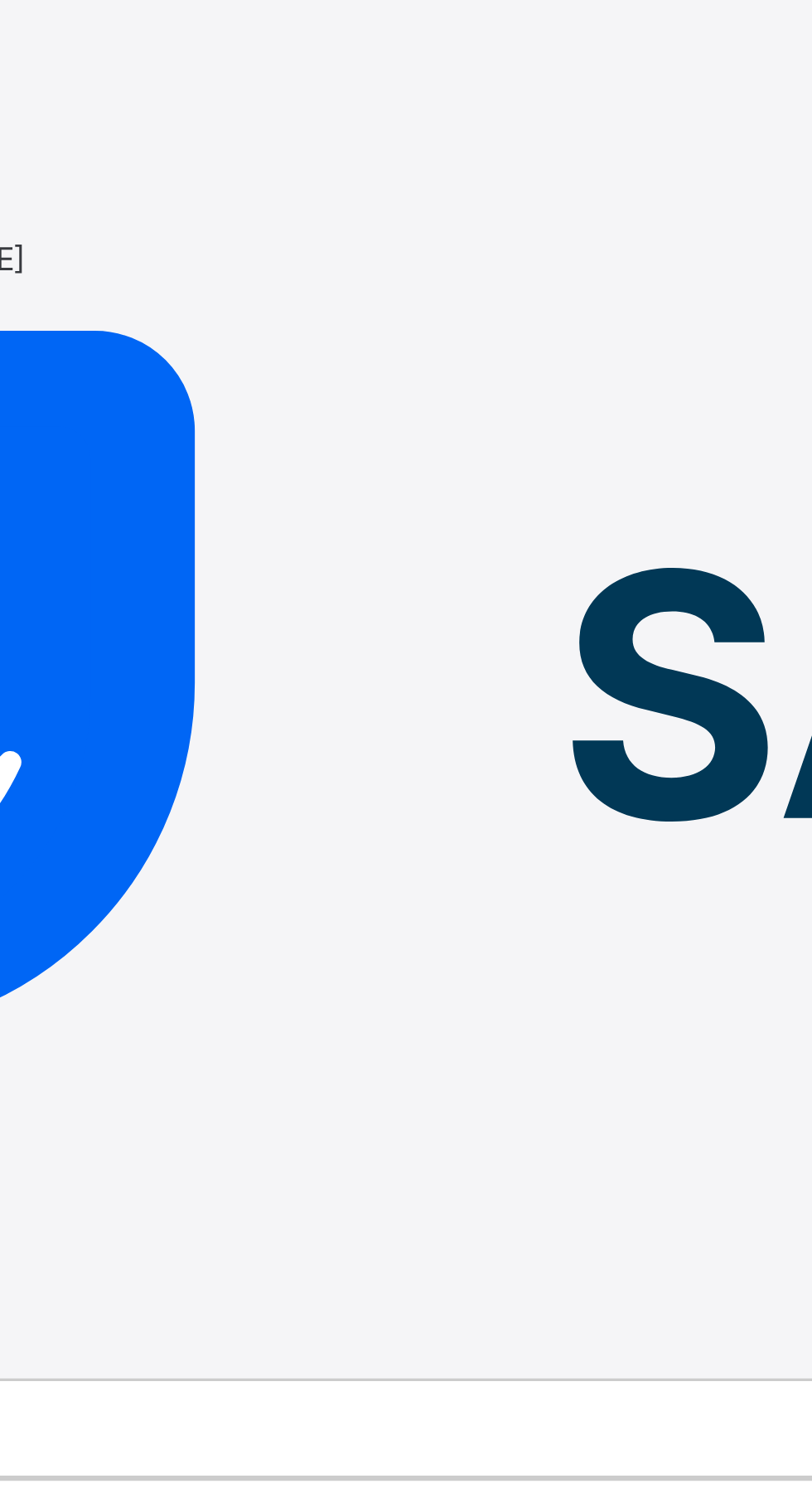
click at [71, 609] on span "JS1 A" at bounding box center [56, 615] width 29 height 12
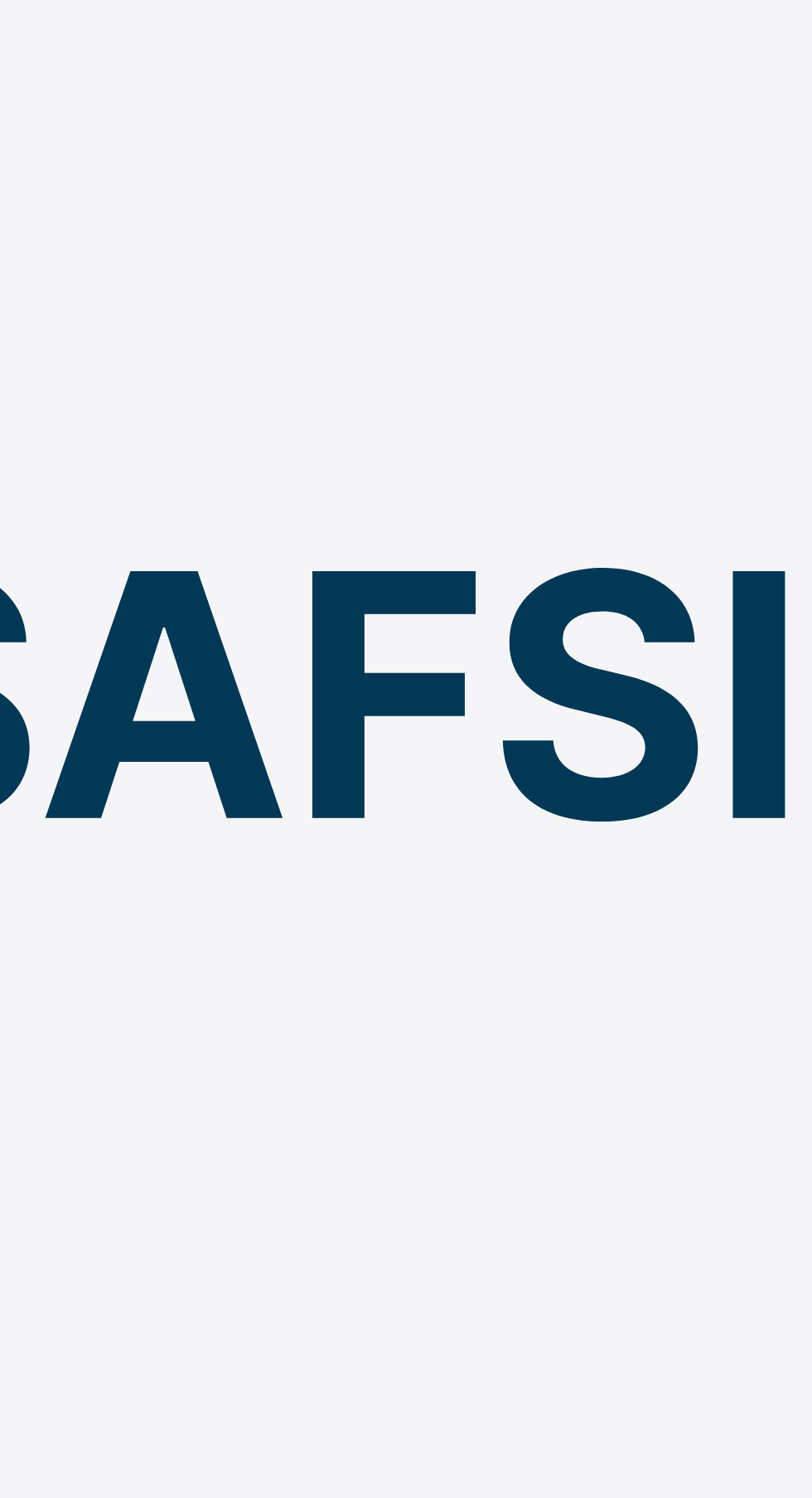
click at [41, 465] on span "Subjects" at bounding box center [20, 471] width 41 height 12
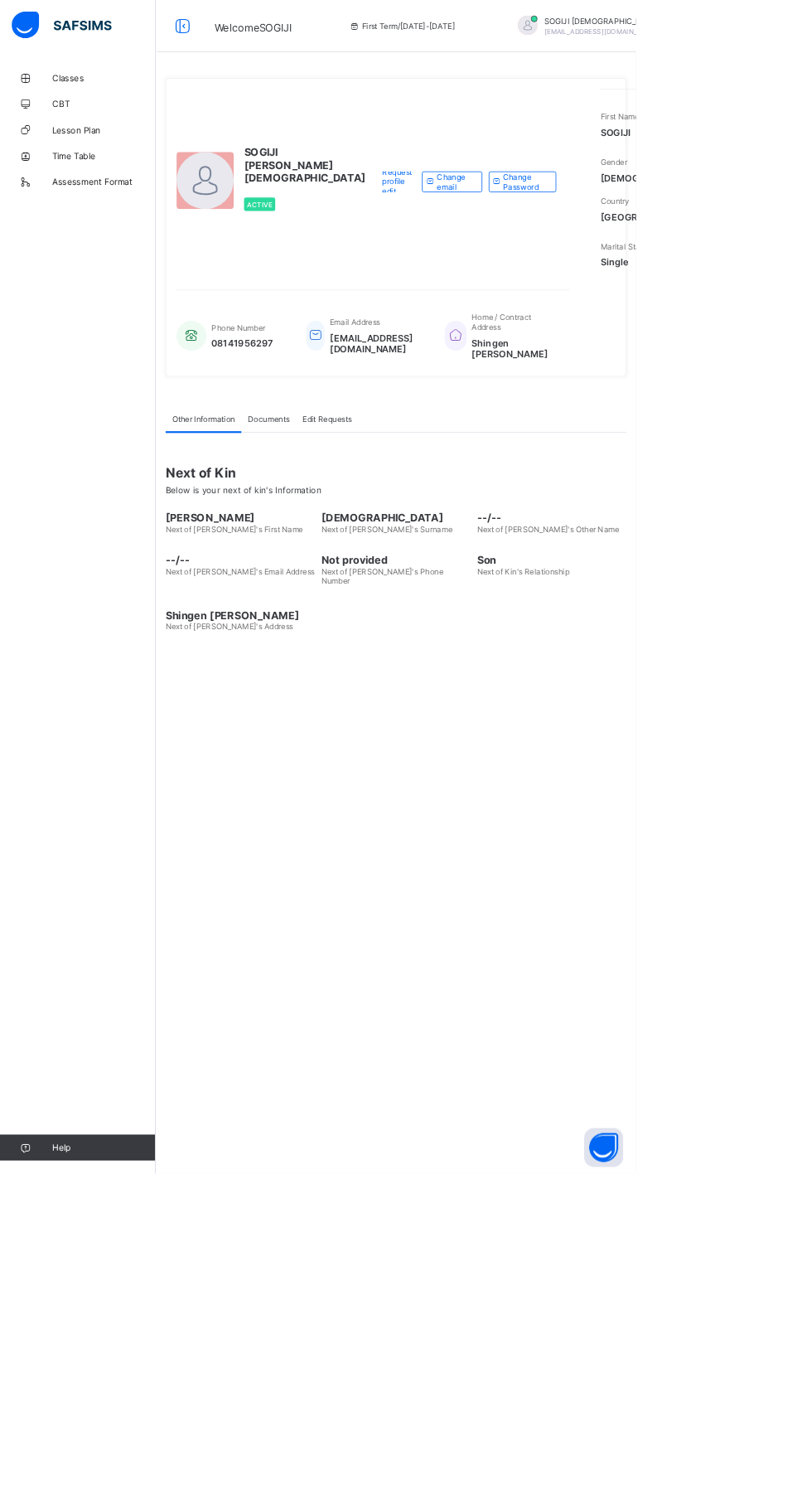
click at [234, 33] on icon at bounding box center [234, 33] width 28 height 24
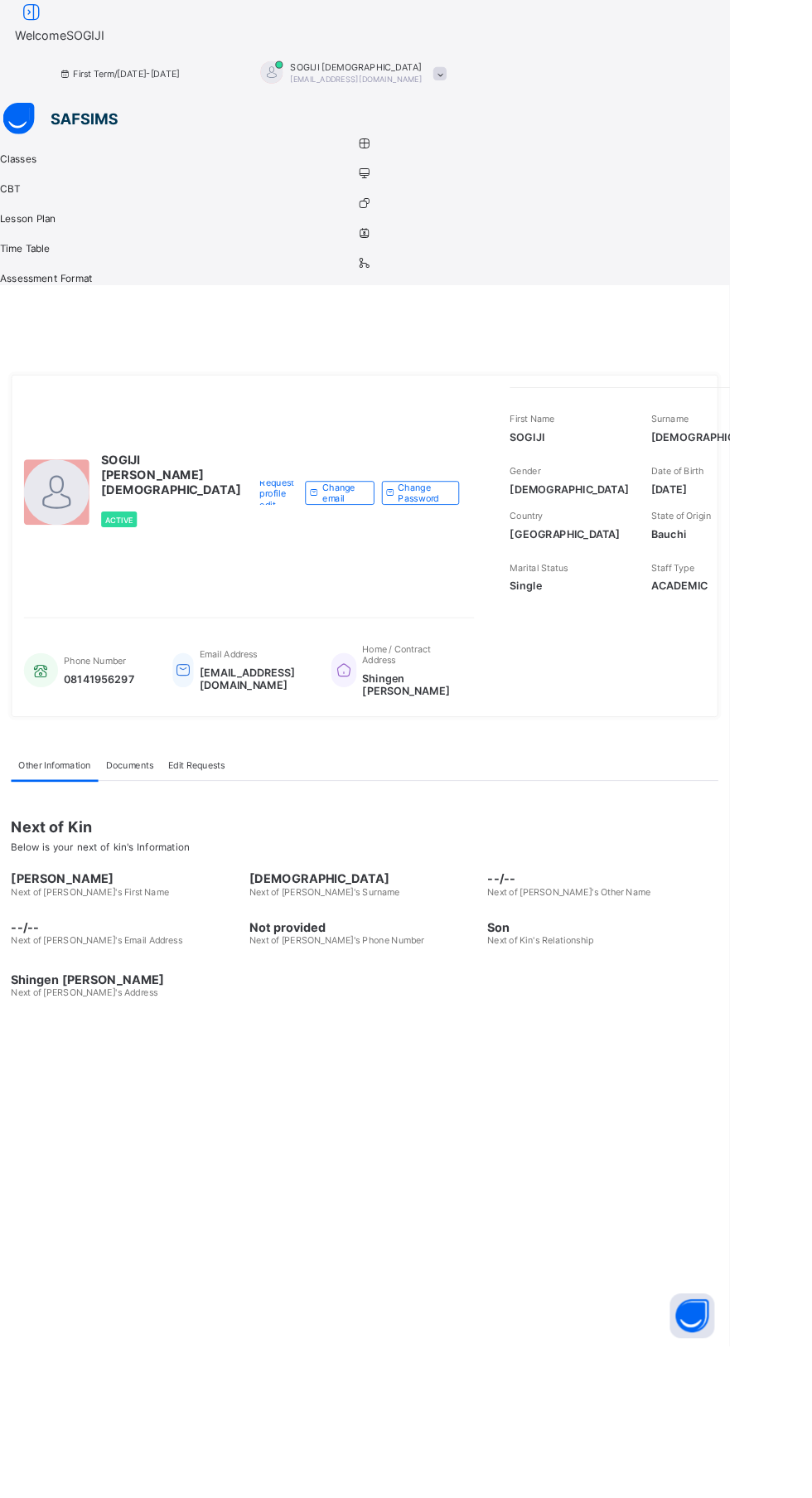
click at [49, 26] on icon at bounding box center [35, 13] width 28 height 24
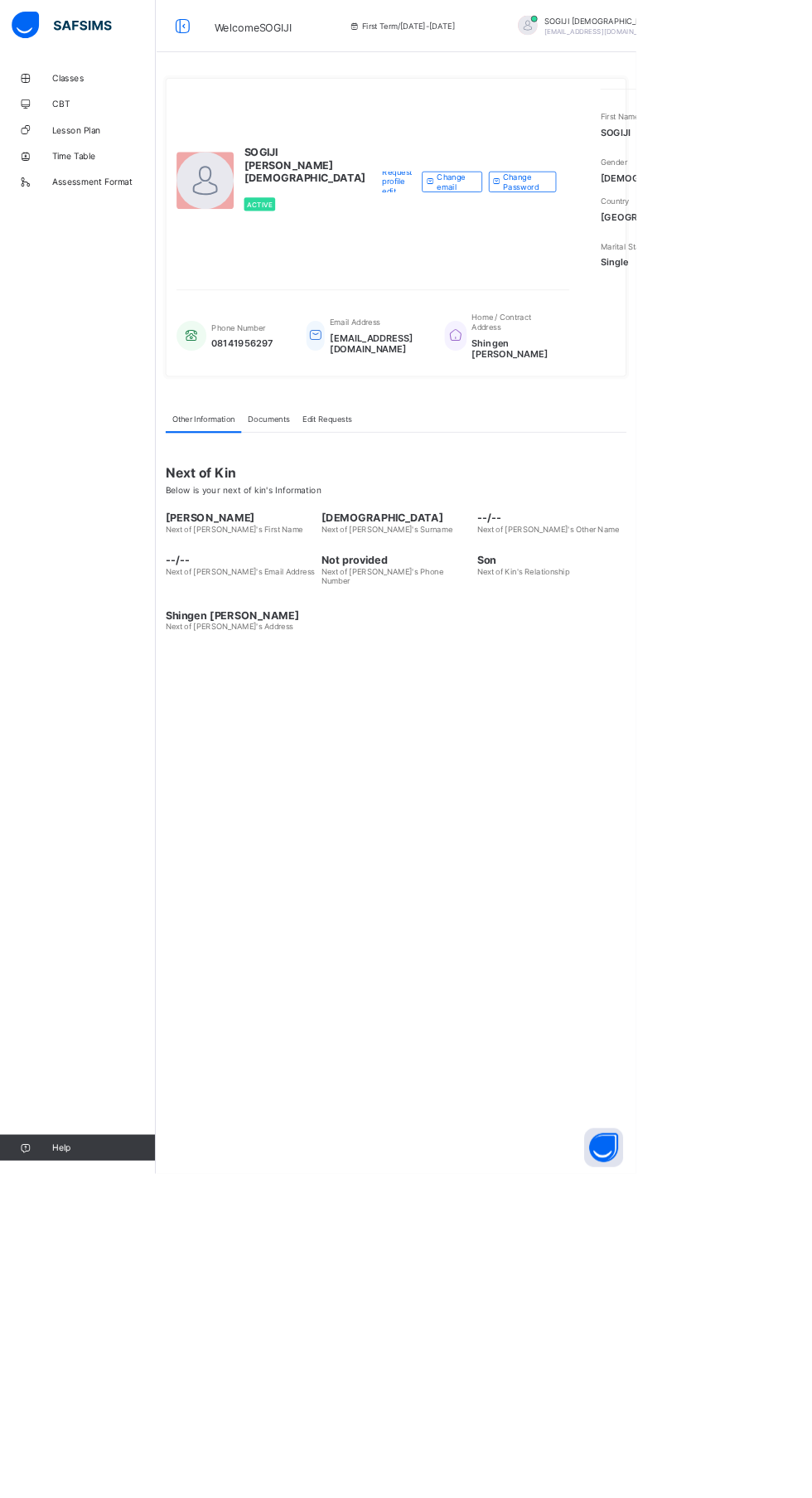
click at [246, 28] on icon at bounding box center [234, 33] width 28 height 24
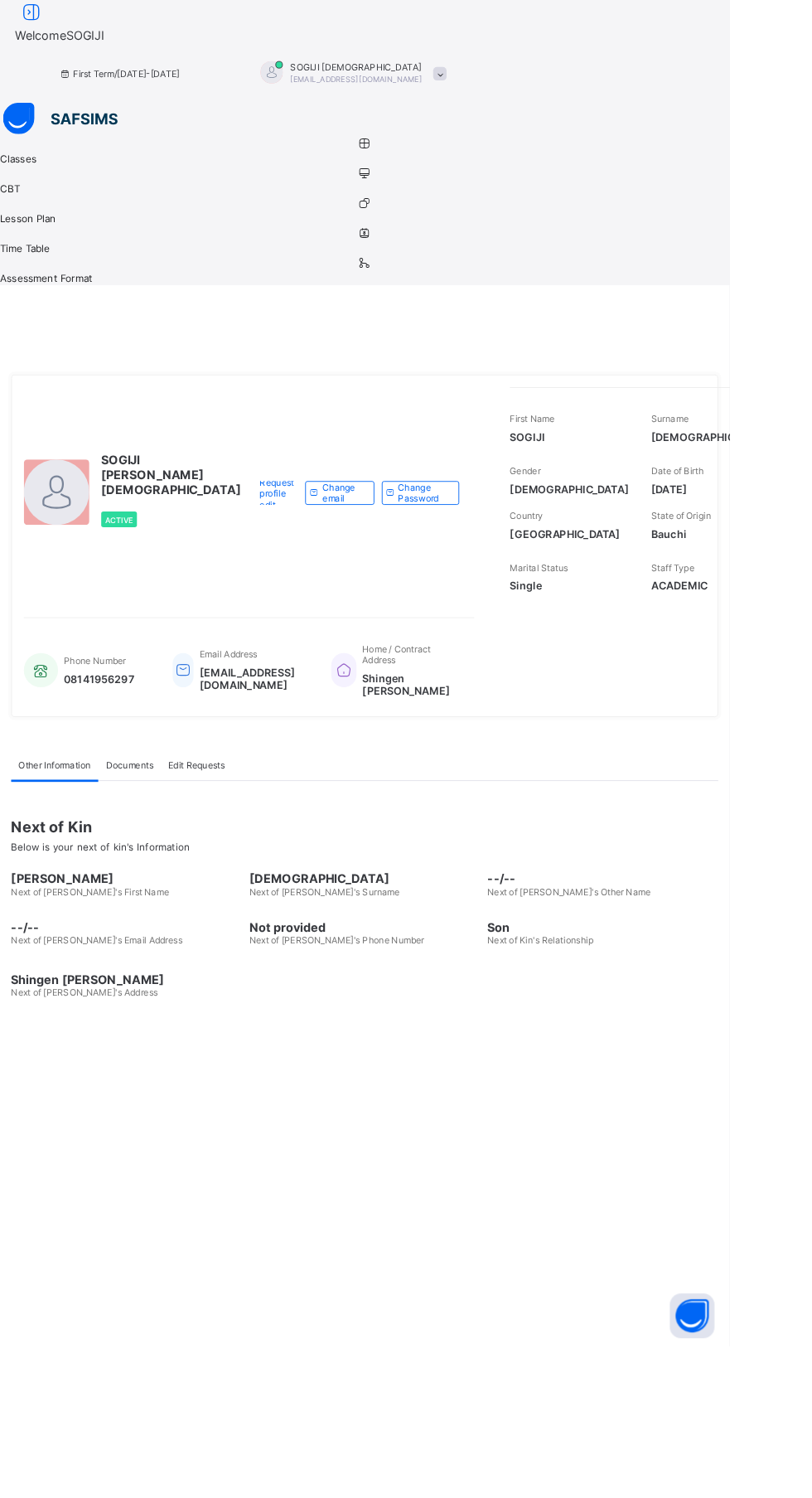
click at [506, 68] on div "SOGIJI [PERSON_NAME] [PERSON_NAME][EMAIL_ADDRESS][DOMAIN_NAME]" at bounding box center [389, 81] width 232 height 27
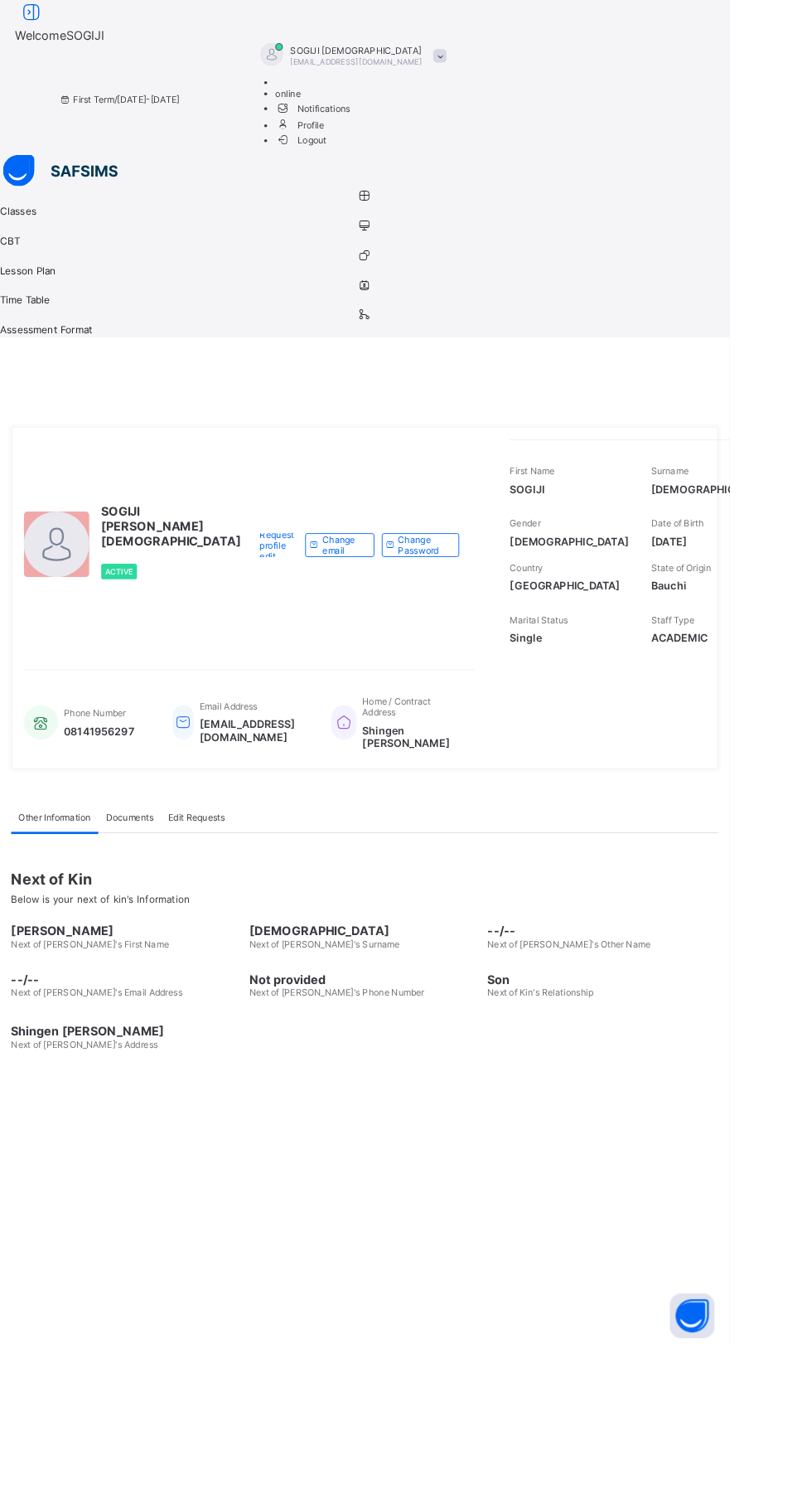
click at [364, 165] on span "Logout" at bounding box center [335, 156] width 57 height 17
